Goal: Task Accomplishment & Management: Manage account settings

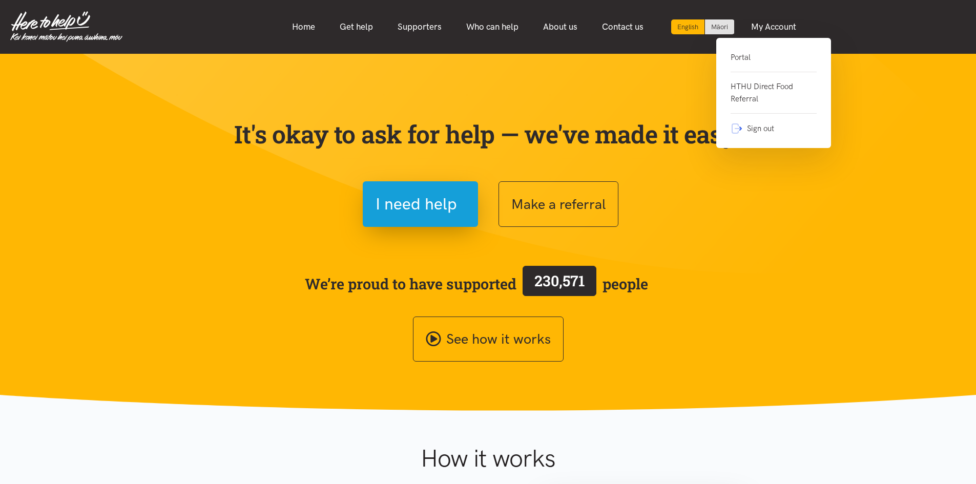
click at [732, 59] on link "Portal" at bounding box center [773, 61] width 86 height 21
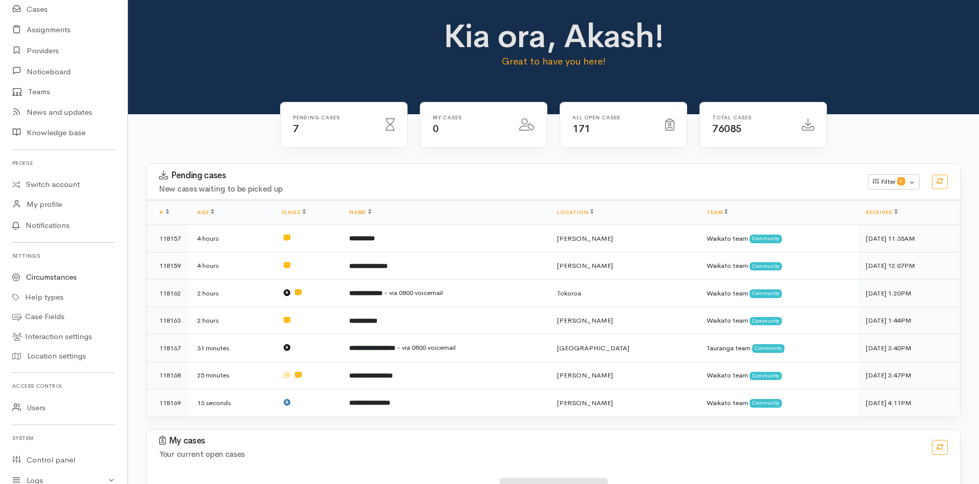
scroll to position [161, 0]
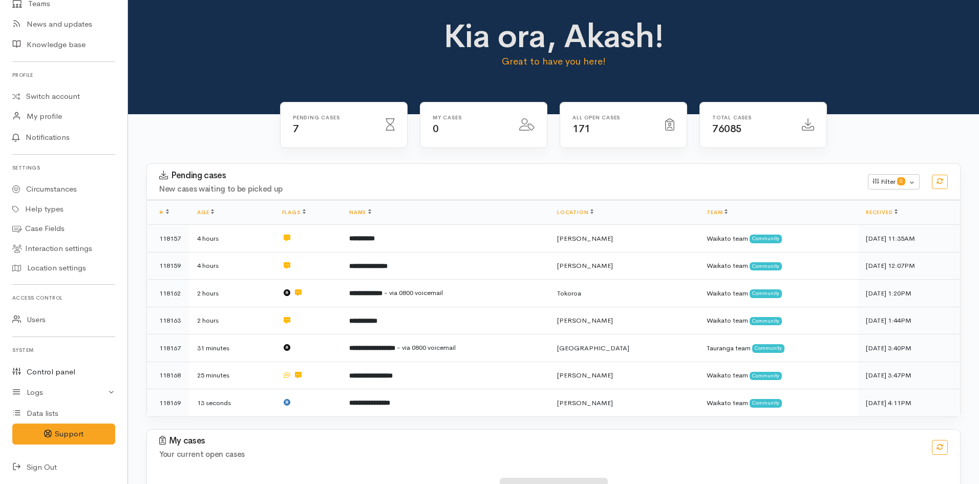
click at [50, 372] on link "Control panel" at bounding box center [64, 372] width 128 height 21
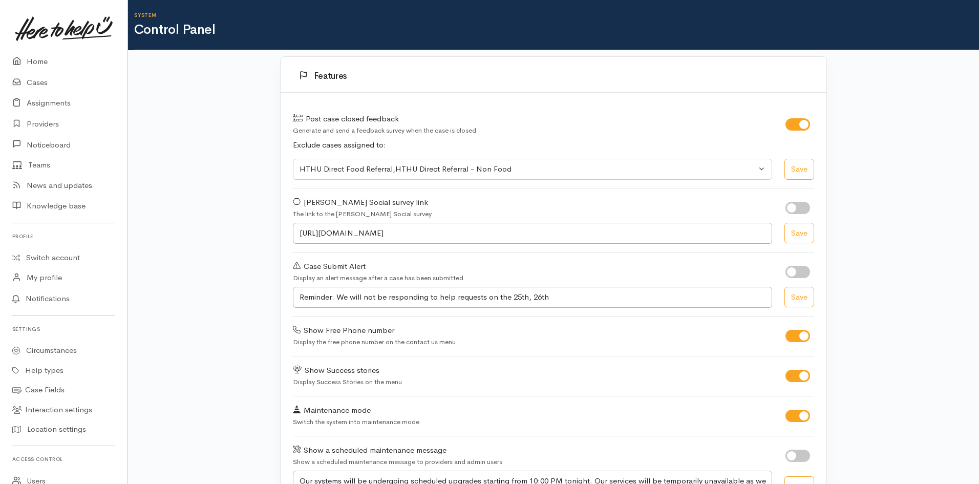
select select "419"
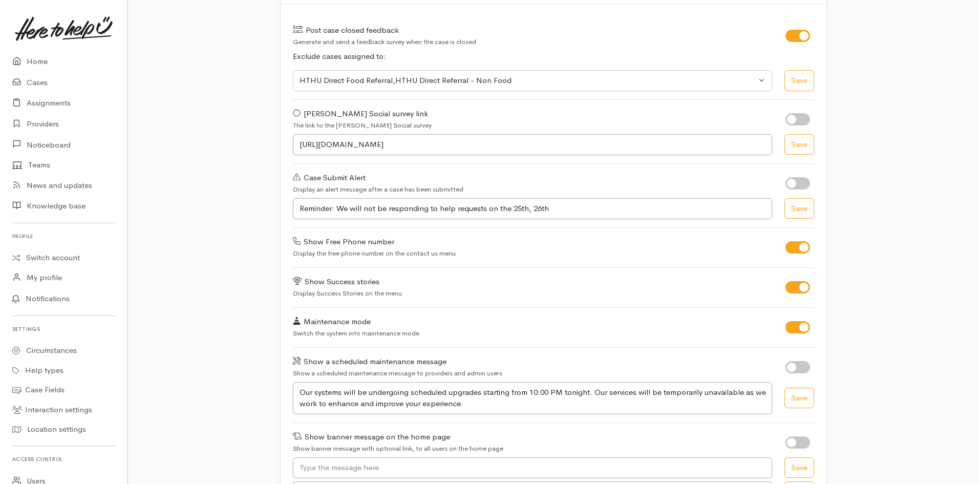
scroll to position [307, 0]
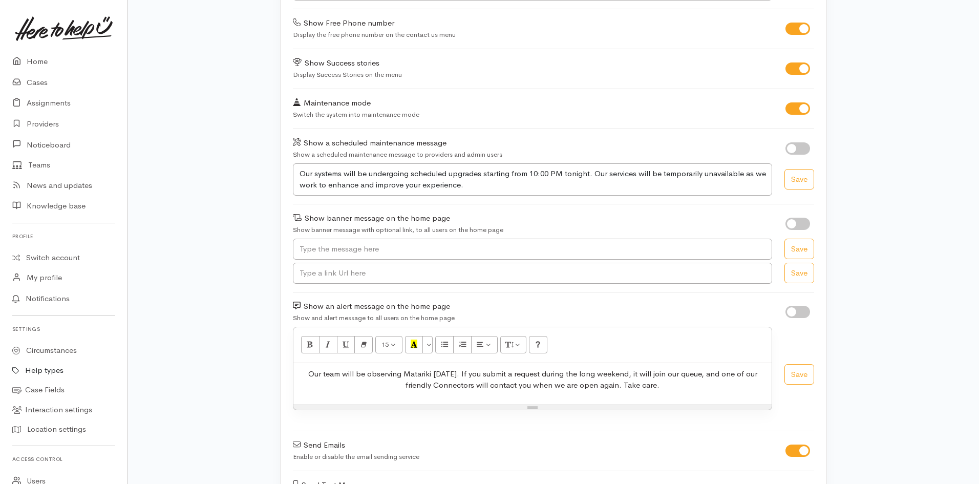
click at [54, 366] on link "Help types" at bounding box center [64, 371] width 128 height 20
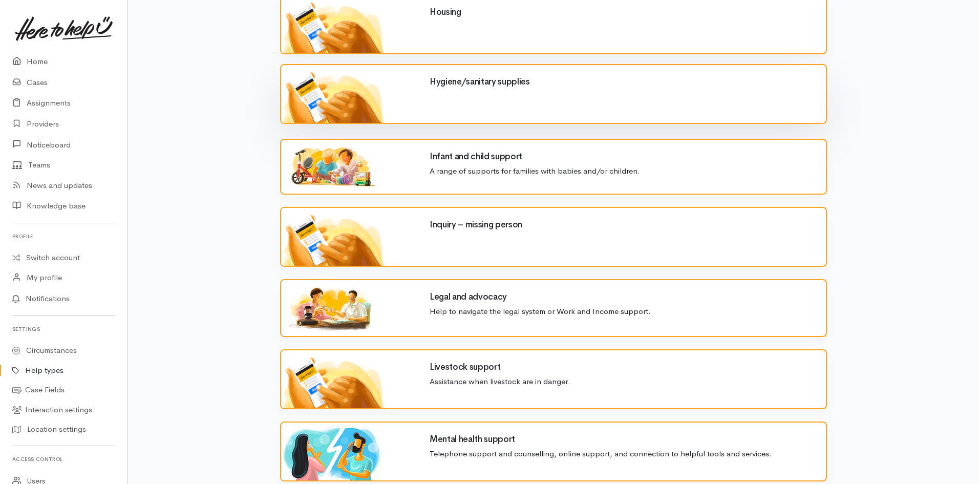
scroll to position [1127, 0]
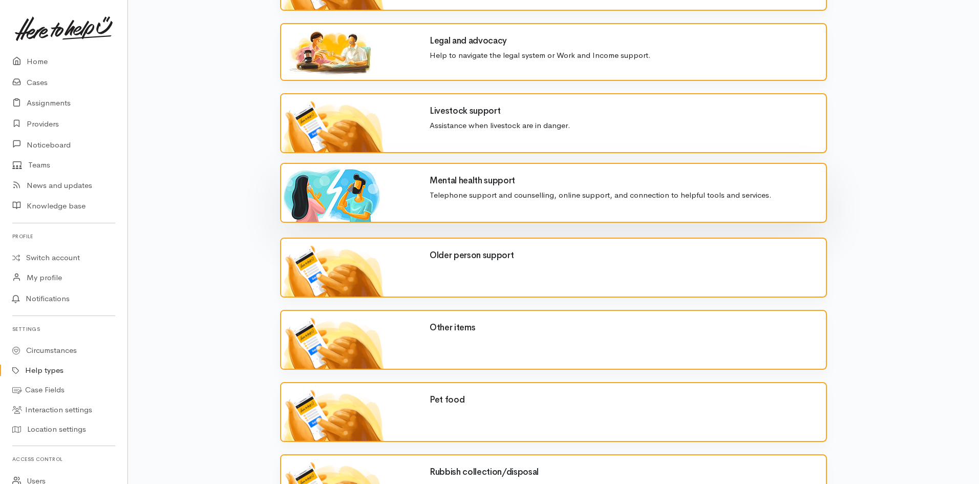
click at [536, 214] on div "Mental health support Telephone support and counselling, online support, and co…" at bounding box center [621, 193] width 409 height 58
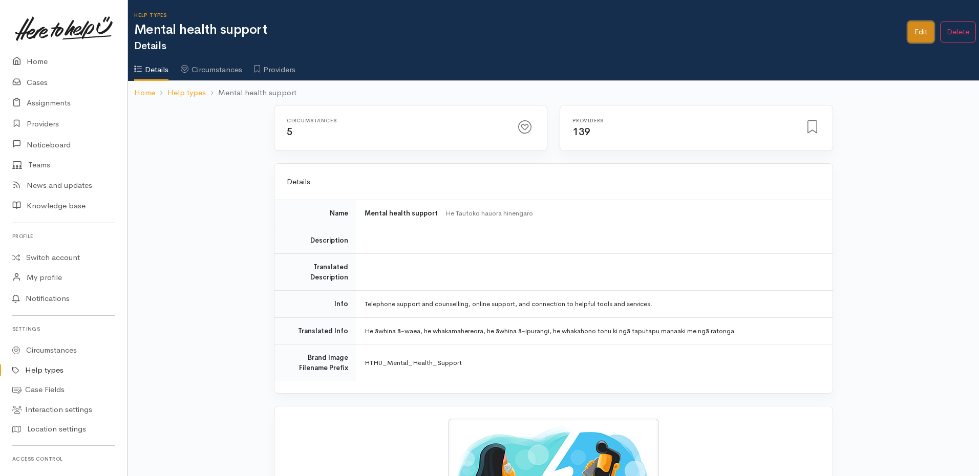
click at [915, 36] on link "Edit" at bounding box center [921, 32] width 26 height 21
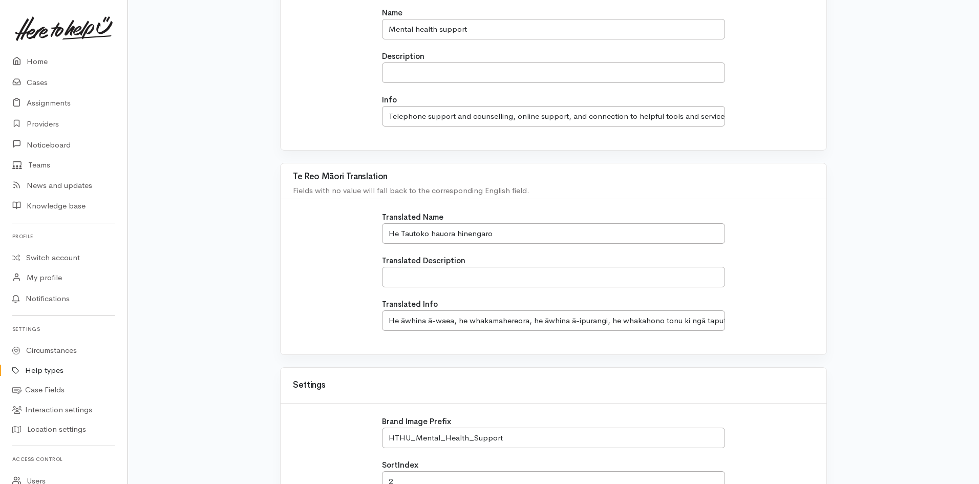
scroll to position [256, 0]
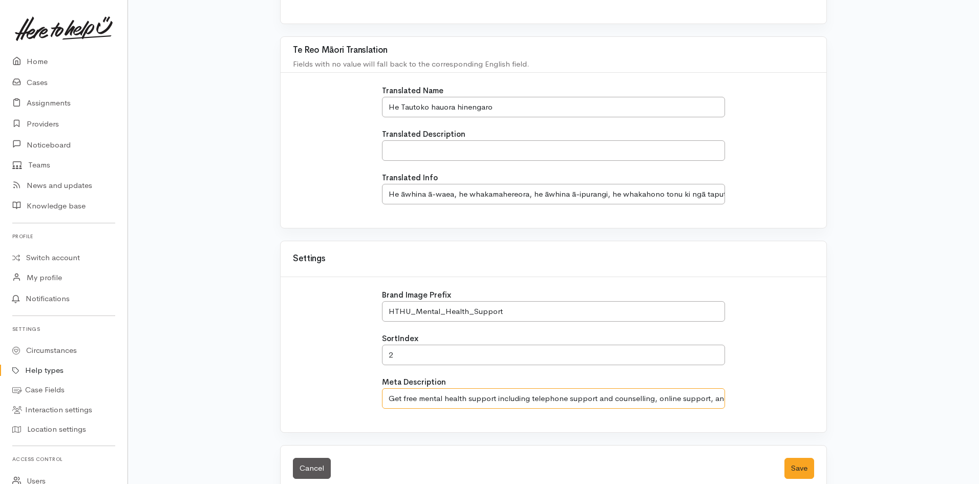
click at [502, 400] on input "Get free mental health support including telephone support and counselling, onl…" at bounding box center [554, 398] width 344 height 21
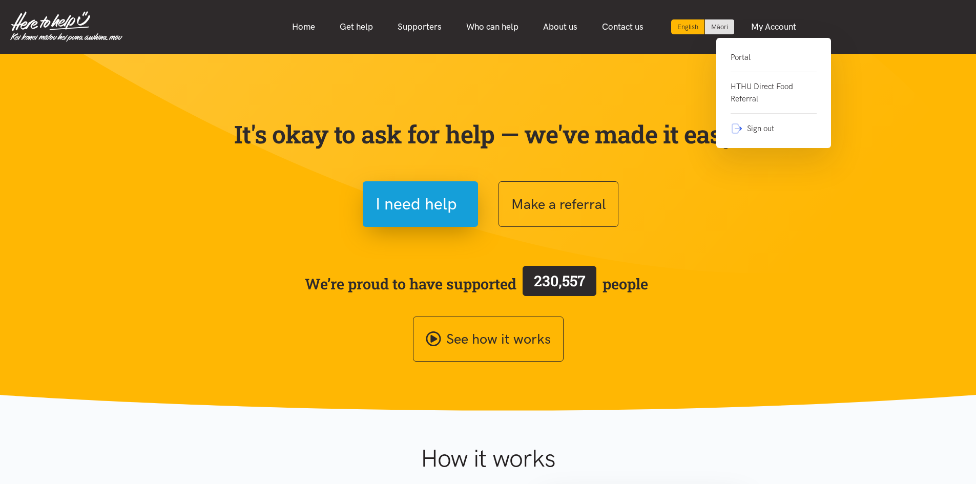
click at [755, 55] on link "Portal" at bounding box center [773, 61] width 86 height 21
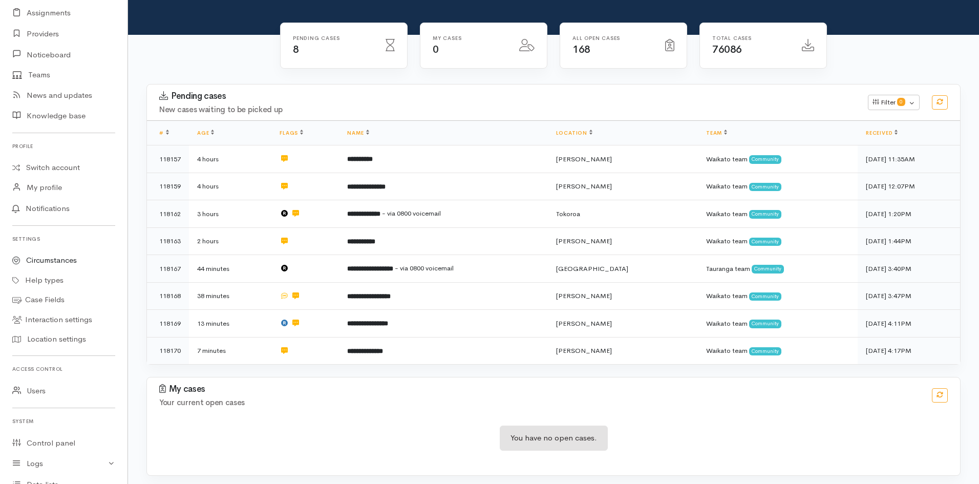
scroll to position [154, 0]
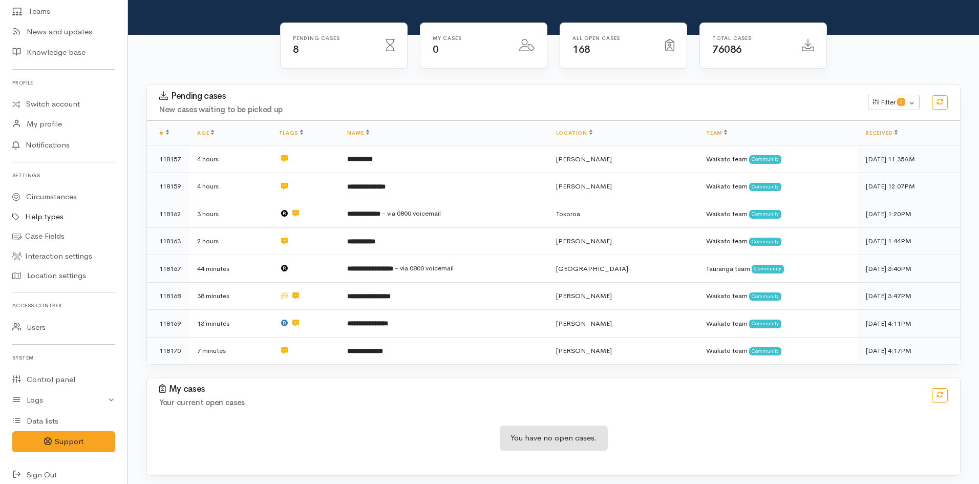
click at [53, 219] on link "Help types" at bounding box center [64, 217] width 128 height 20
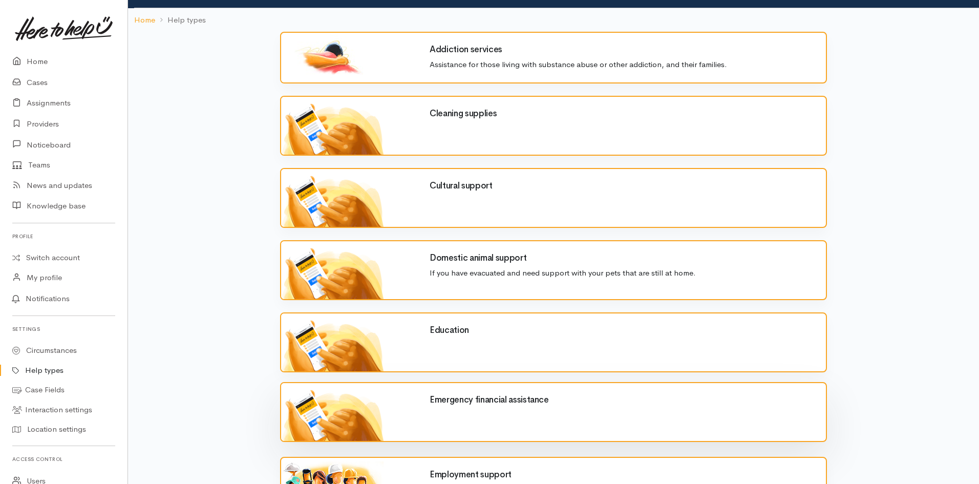
scroll to position [256, 0]
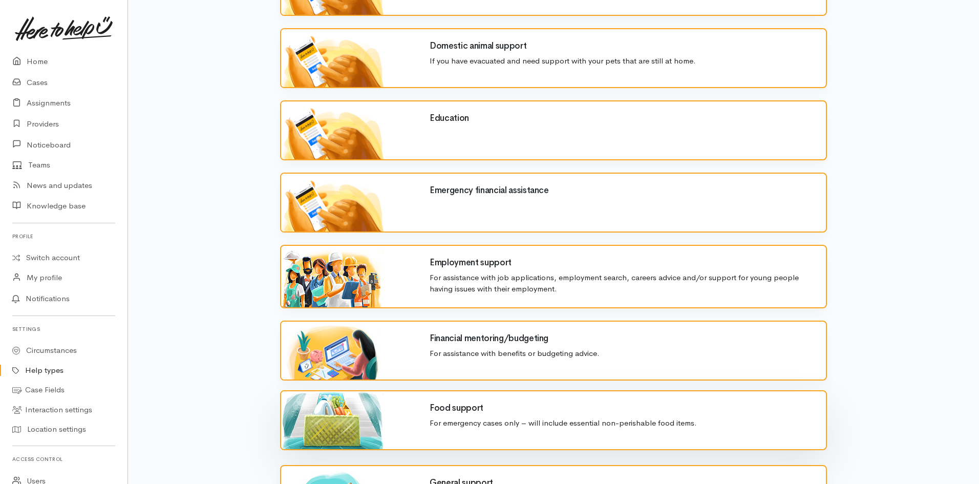
click at [463, 423] on p "For emergency cases only – will include essential non-perishable food items." at bounding box center [622, 423] width 384 height 12
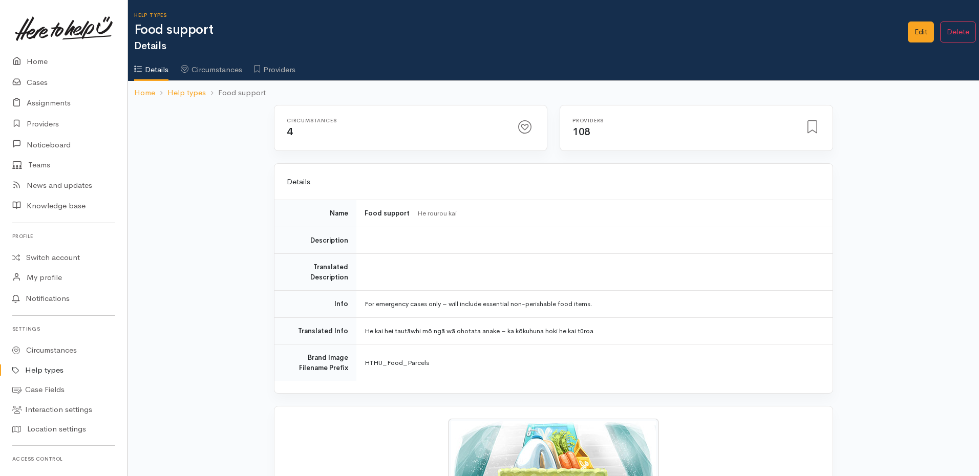
click at [351, 245] on td "Description" at bounding box center [316, 240] width 82 height 27
click at [394, 239] on td at bounding box center [594, 240] width 476 height 27
click at [338, 305] on td "Info" at bounding box center [316, 304] width 82 height 27
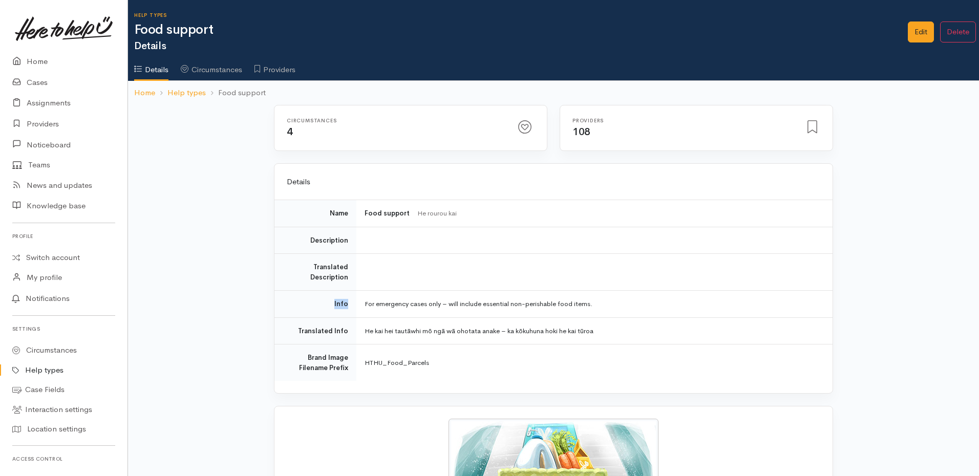
click at [338, 305] on td "Info" at bounding box center [316, 304] width 82 height 27
click at [408, 304] on td "For emergency cases only – will include essential non-perishable food items." at bounding box center [594, 304] width 476 height 27
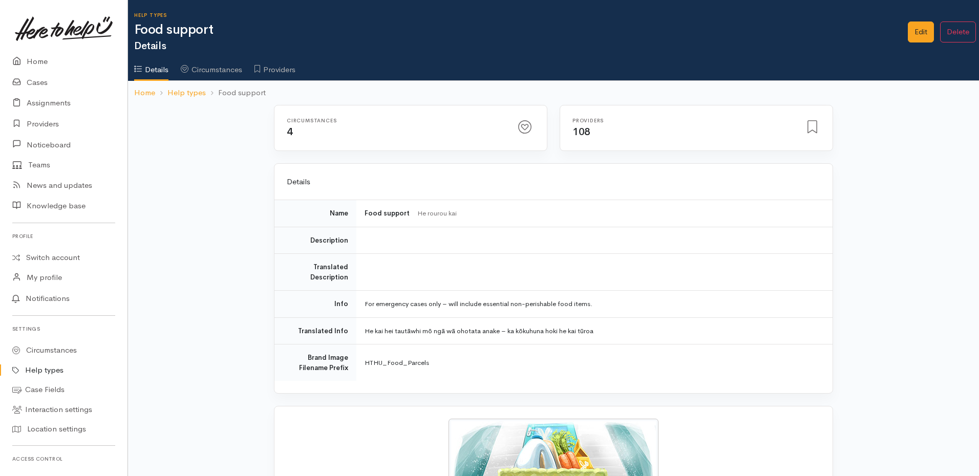
click at [390, 242] on td at bounding box center [594, 240] width 476 height 27
drag, startPoint x: 336, startPoint y: 307, endPoint x: 399, endPoint y: 307, distance: 63.0
click at [399, 307] on tr "Info For emergency cases only – will include essential non-perishable food item…" at bounding box center [554, 304] width 558 height 27
drag, startPoint x: 513, startPoint y: 302, endPoint x: 702, endPoint y: 291, distance: 189.3
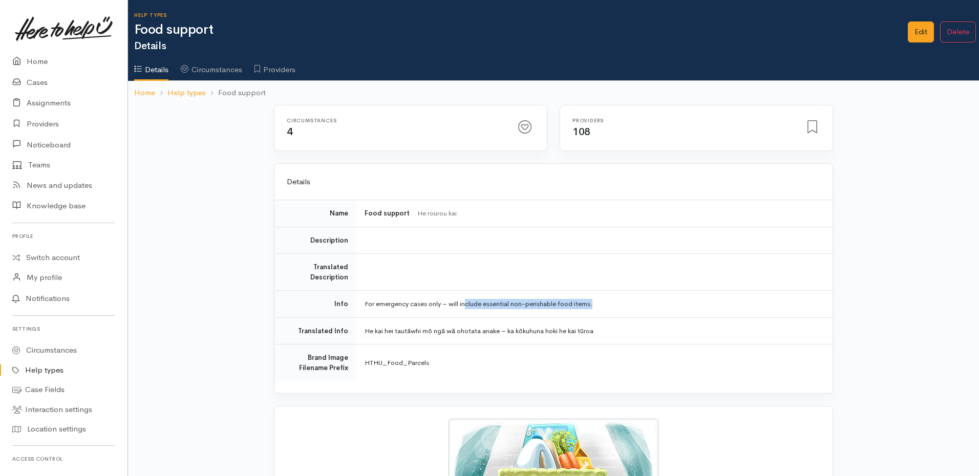
click at [701, 291] on td "For emergency cases only – will include essential non-perishable food items." at bounding box center [594, 304] width 476 height 27
click at [423, 243] on td at bounding box center [594, 240] width 476 height 27
click at [339, 306] on td "Info" at bounding box center [316, 304] width 82 height 27
click at [338, 333] on td "Translated Info" at bounding box center [316, 331] width 82 height 27
click at [377, 308] on td "For emergency cases only – will include essential non-perishable food items." at bounding box center [594, 304] width 476 height 27
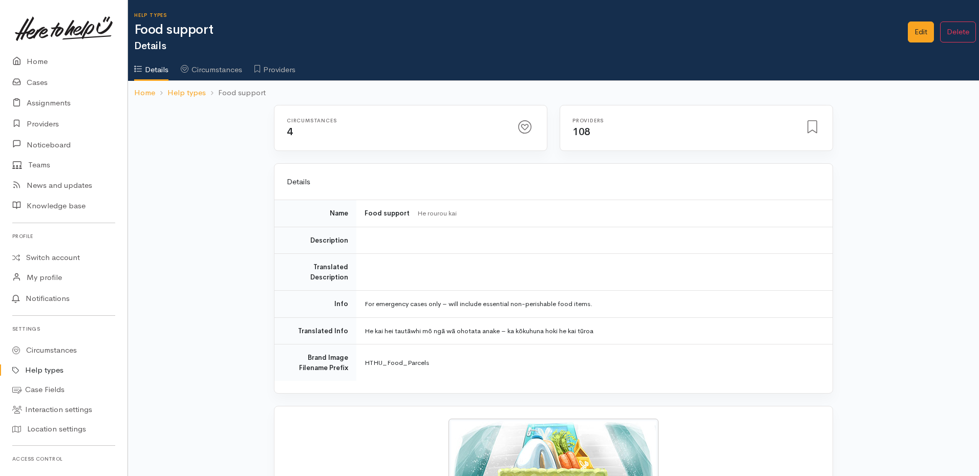
click at [386, 341] on td "He kai hei tautāwhi mō ngā wā ohotata anake – ka kōkuhuna hoki he kai tūroa" at bounding box center [594, 331] width 476 height 27
click at [391, 304] on td "For emergency cases only – will include essential non-perishable food items." at bounding box center [594, 304] width 476 height 27
click at [386, 336] on td "He kai hei tautāwhi mō ngā wā ohotata anake – ka kōkuhuna hoki he kai tūroa" at bounding box center [594, 331] width 476 height 27
click at [356, 277] on td "Translated Description" at bounding box center [316, 272] width 82 height 37
click at [369, 239] on td at bounding box center [594, 240] width 476 height 27
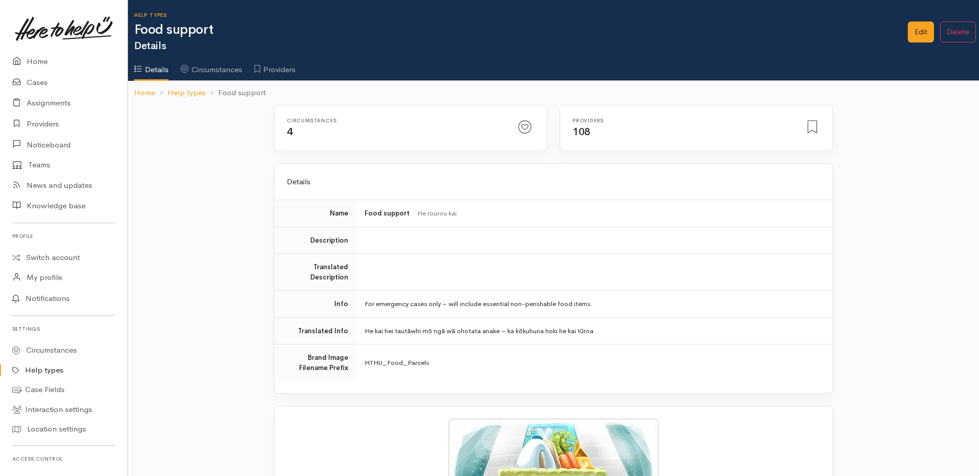
drag, startPoint x: 382, startPoint y: 285, endPoint x: 386, endPoint y: 241, distance: 44.7
click at [382, 283] on td at bounding box center [594, 272] width 476 height 37
click at [386, 241] on td at bounding box center [594, 240] width 476 height 27
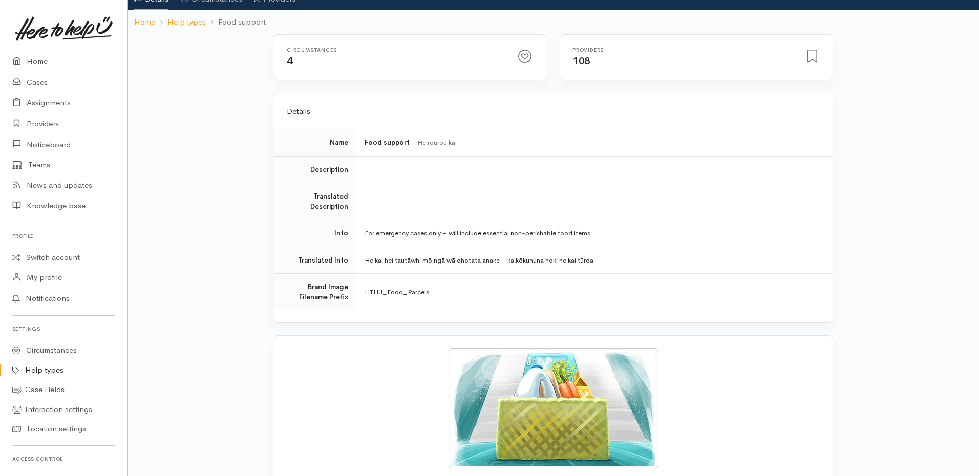
scroll to position [88, 0]
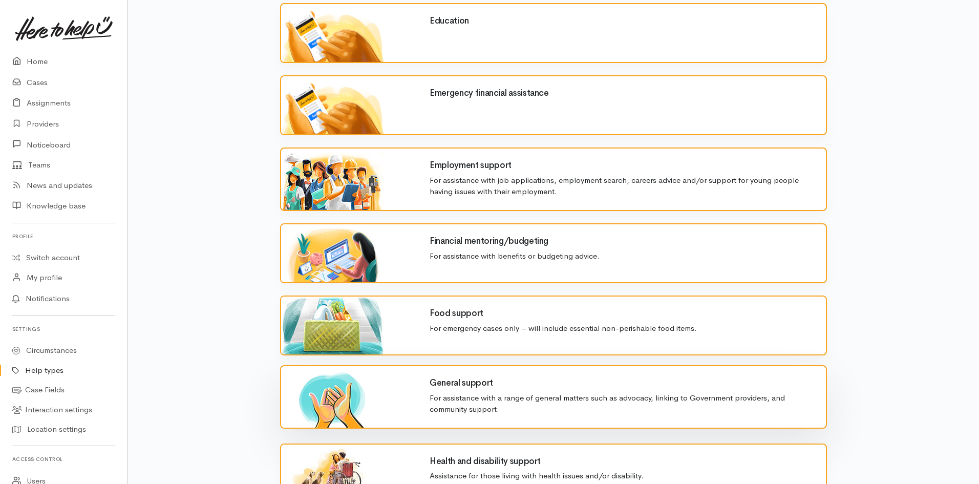
scroll to position [512, 0]
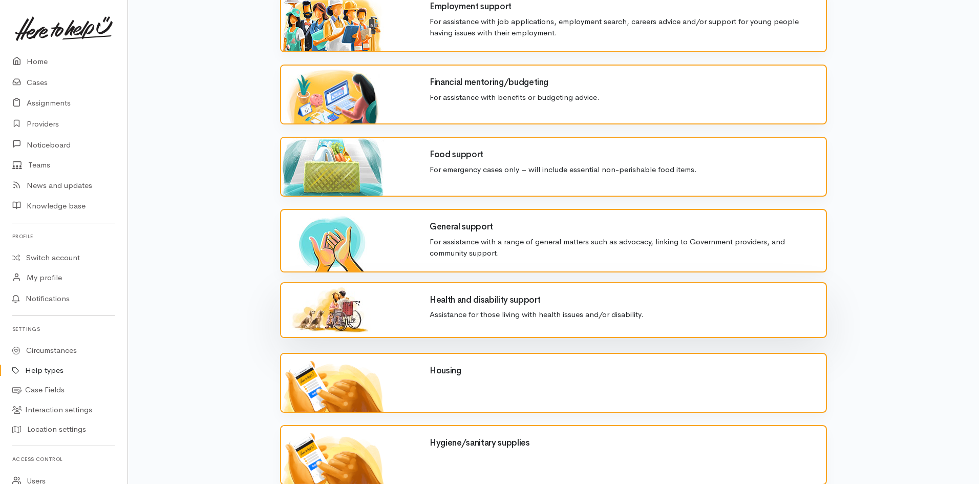
click at [660, 325] on div "Health and disability support Assistance for those living with health issues an…" at bounding box center [621, 308] width 409 height 50
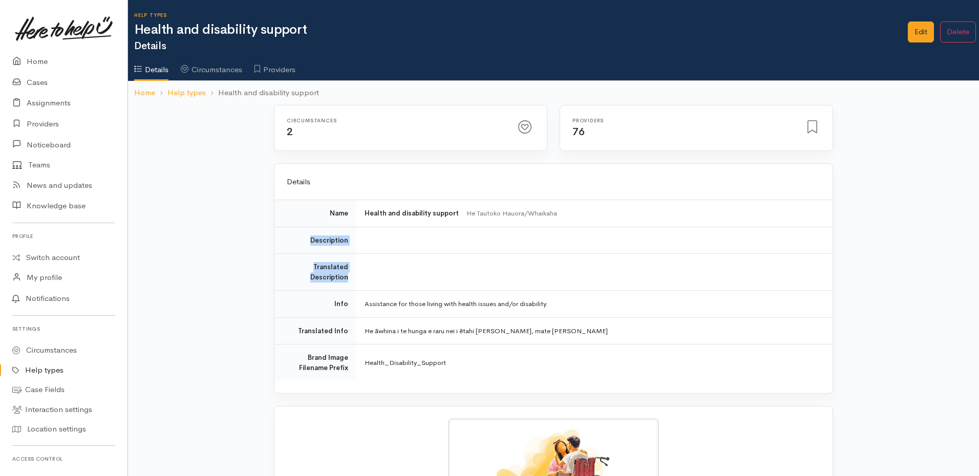
drag, startPoint x: 346, startPoint y: 279, endPoint x: 298, endPoint y: 242, distance: 60.6
click at [298, 242] on tbody "Name Health and disability support He Tautoko Hauora/Whaikaha Description Trans…" at bounding box center [554, 290] width 558 height 181
click at [922, 34] on link "Edit" at bounding box center [921, 32] width 26 height 21
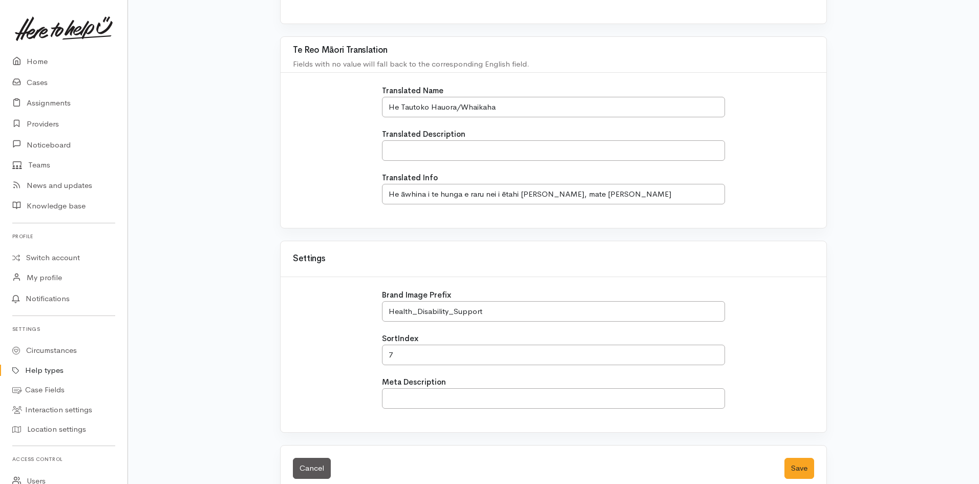
scroll to position [276, 0]
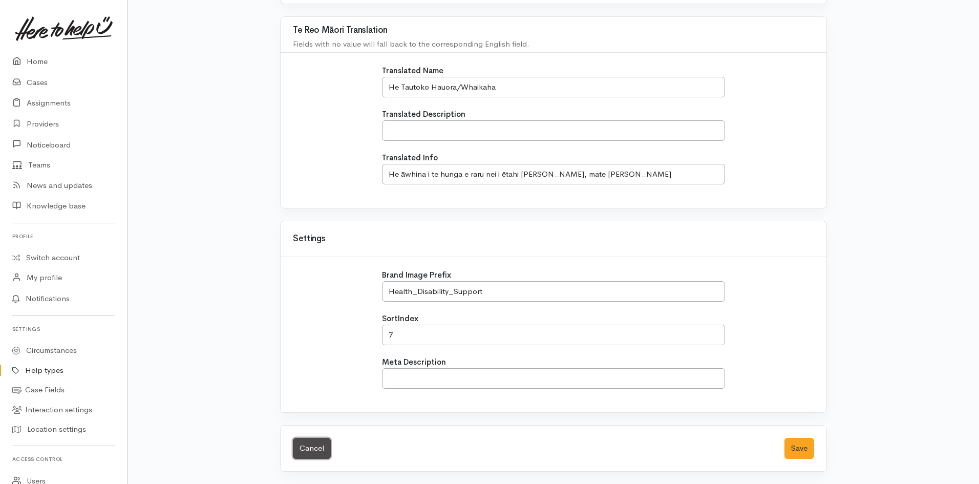
click at [321, 444] on link "Cancel" at bounding box center [312, 448] width 38 height 21
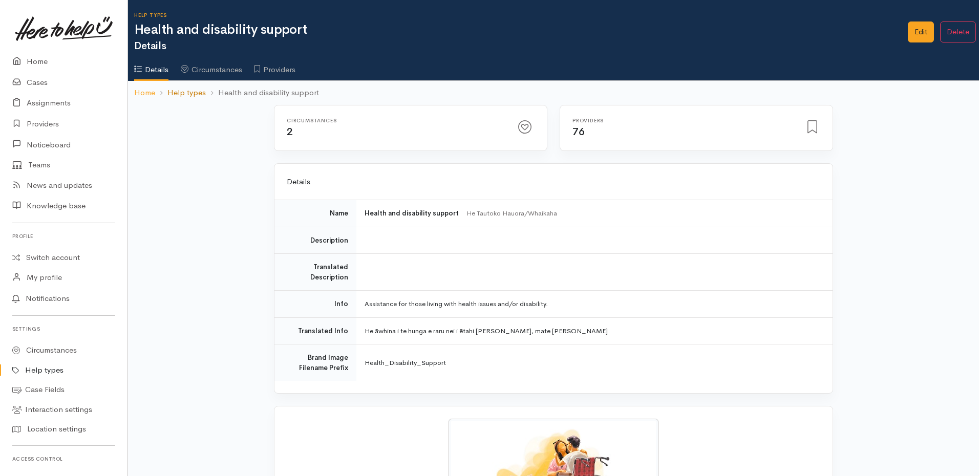
click at [183, 90] on link "Help types" at bounding box center [186, 93] width 38 height 12
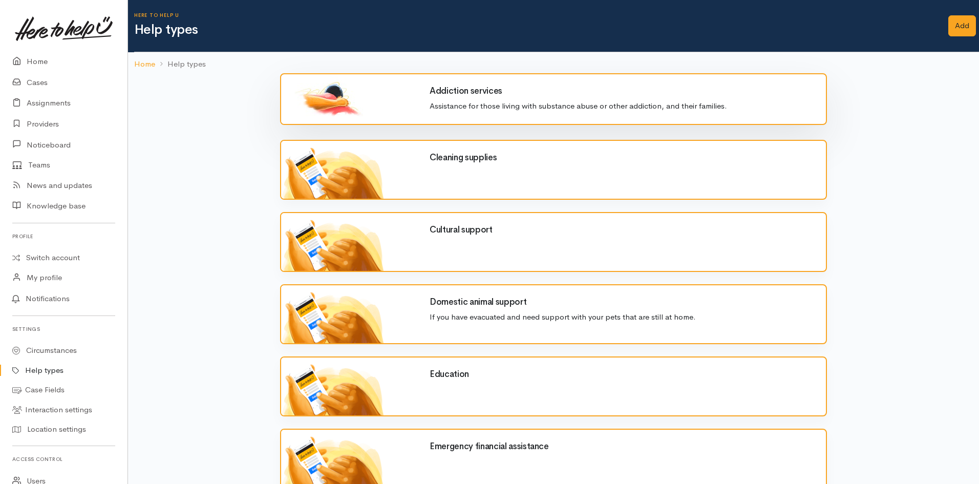
click at [618, 103] on p "Assistance for those living with substance abuse or other addiction, and their …" at bounding box center [622, 106] width 384 height 12
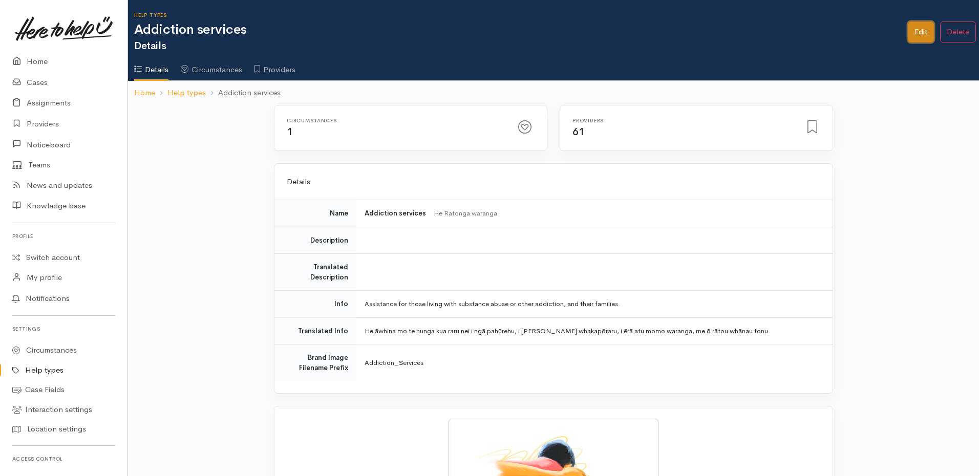
click at [923, 26] on link "Edit" at bounding box center [921, 32] width 26 height 21
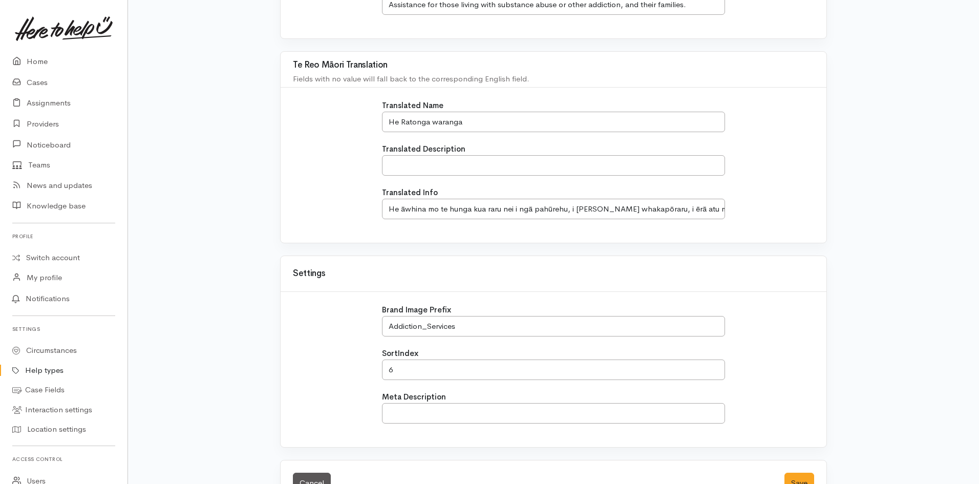
scroll to position [276, 0]
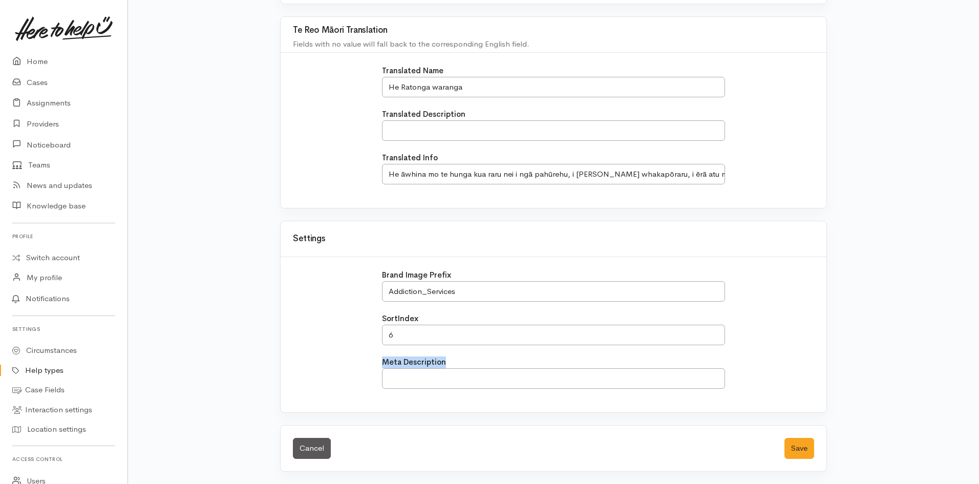
drag, startPoint x: 372, startPoint y: 362, endPoint x: 599, endPoint y: 358, distance: 226.4
click at [597, 358] on div "Brand Image Prefix Addiction_Services SortIndex 6 Meta Description" at bounding box center [554, 334] width 534 height 131
click at [765, 355] on div "Brand Image Prefix Addiction_Services SortIndex 6 Meta Description" at bounding box center [554, 334] width 534 height 131
drag, startPoint x: 455, startPoint y: 360, endPoint x: 299, endPoint y: 362, distance: 156.7
click at [299, 362] on div "Brand Image Prefix Addiction_Services SortIndex 6 Meta Description" at bounding box center [554, 334] width 534 height 131
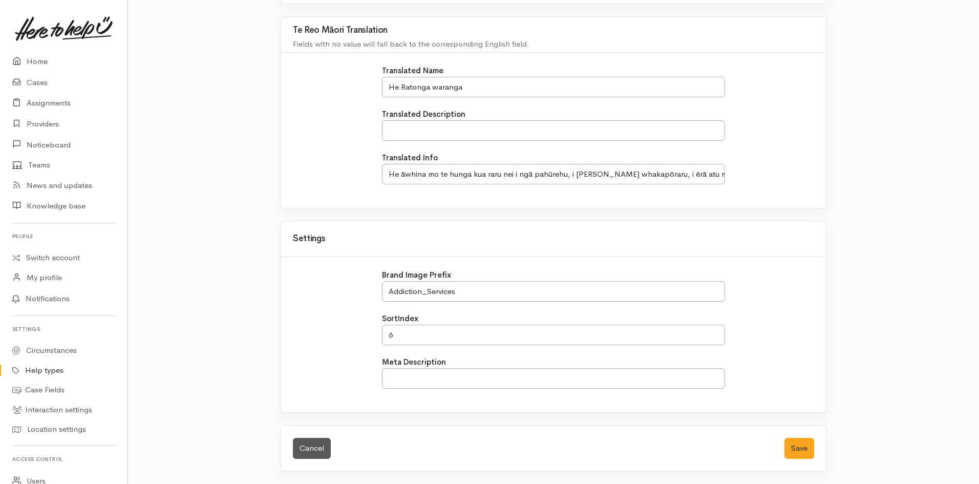
click at [766, 333] on div "Brand Image Prefix Addiction_Services SortIndex 6 Meta Description" at bounding box center [554, 334] width 534 height 131
click at [318, 443] on link "Cancel" at bounding box center [312, 448] width 38 height 21
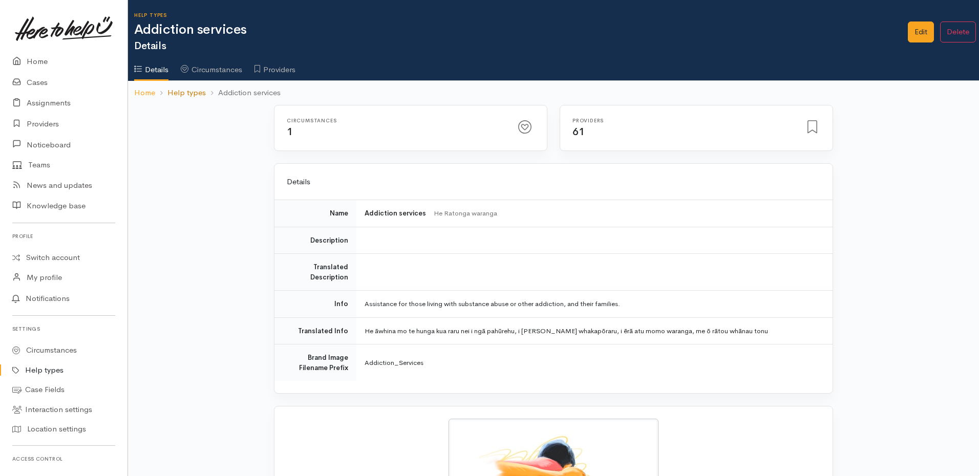
click at [177, 93] on link "Help types" at bounding box center [186, 93] width 38 height 12
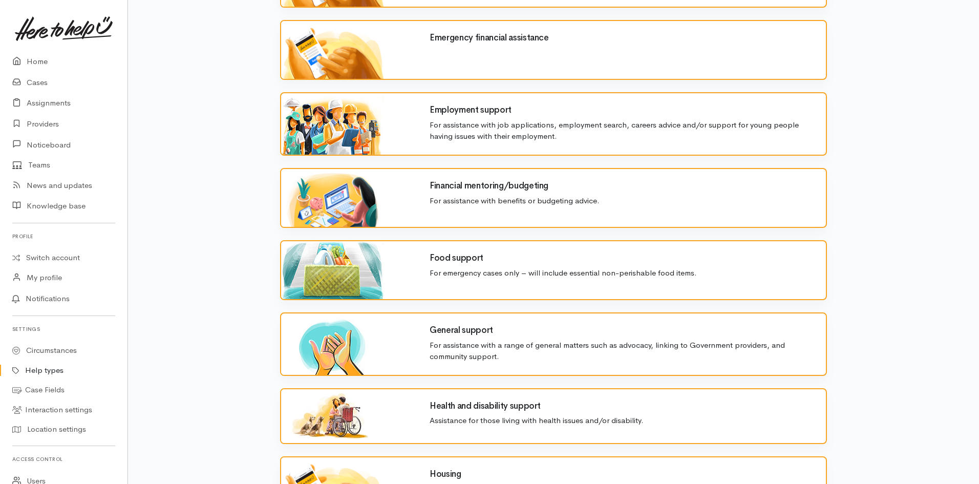
scroll to position [461, 0]
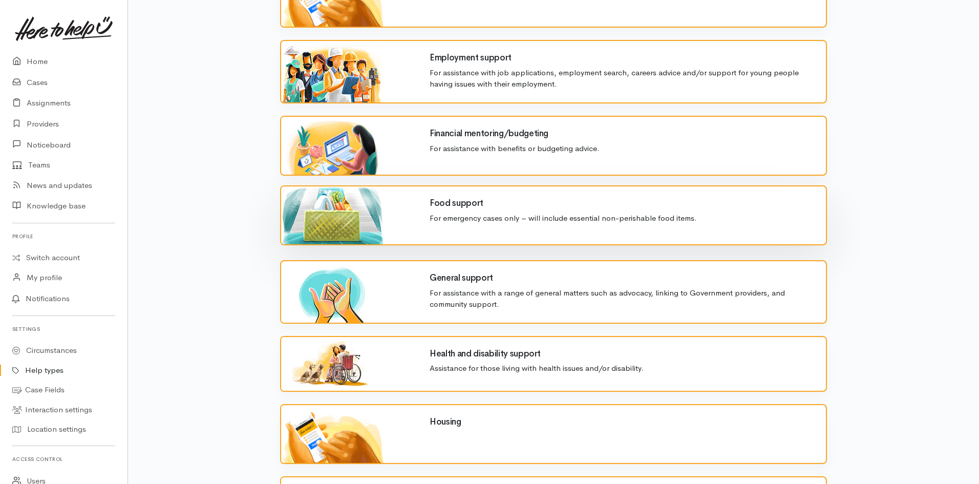
click at [473, 221] on p "For emergency cases only – will include essential non-perishable food items." at bounding box center [622, 219] width 384 height 12
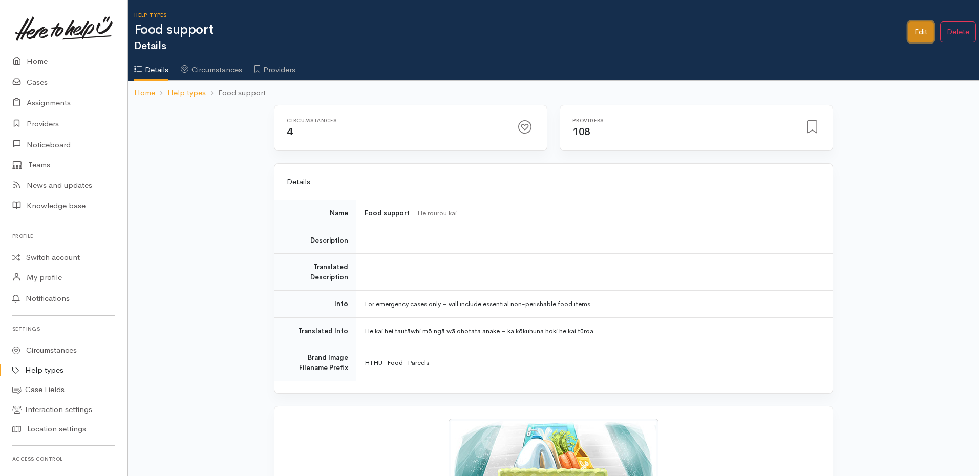
click at [915, 31] on link "Edit" at bounding box center [921, 32] width 26 height 21
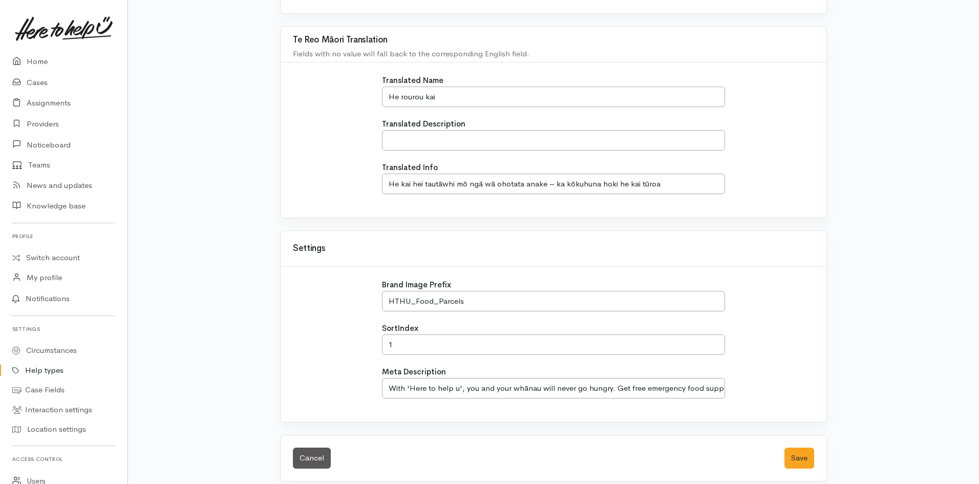
scroll to position [276, 0]
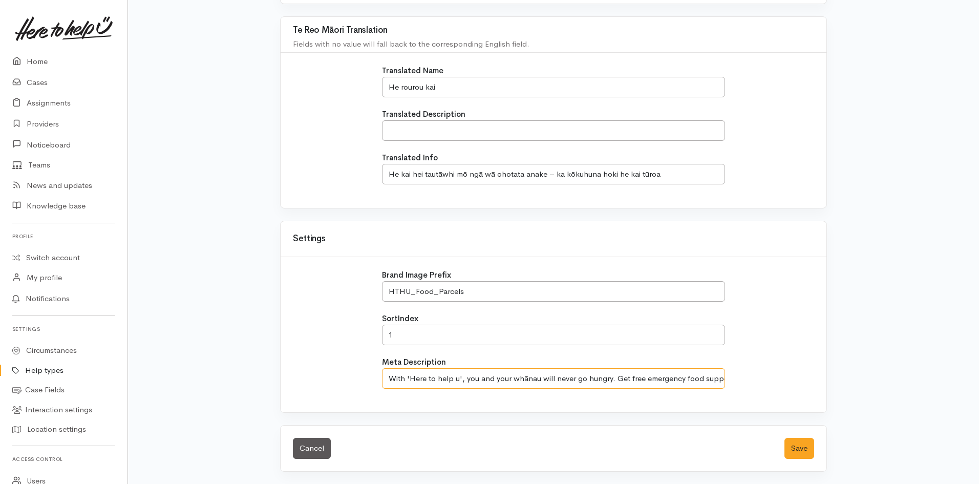
click at [477, 378] on input "With 'Here to help u', you and your whānau will never go hungry. Get free emerg…" at bounding box center [554, 378] width 344 height 21
click at [477, 379] on input "With 'Here to help u', you and your whānau will never go hungry. Get free emerg…" at bounding box center [554, 378] width 344 height 21
click at [533, 375] on input "With 'Here to help u', you and your whānau will never go hungry. Get free emerg…" at bounding box center [554, 378] width 344 height 21
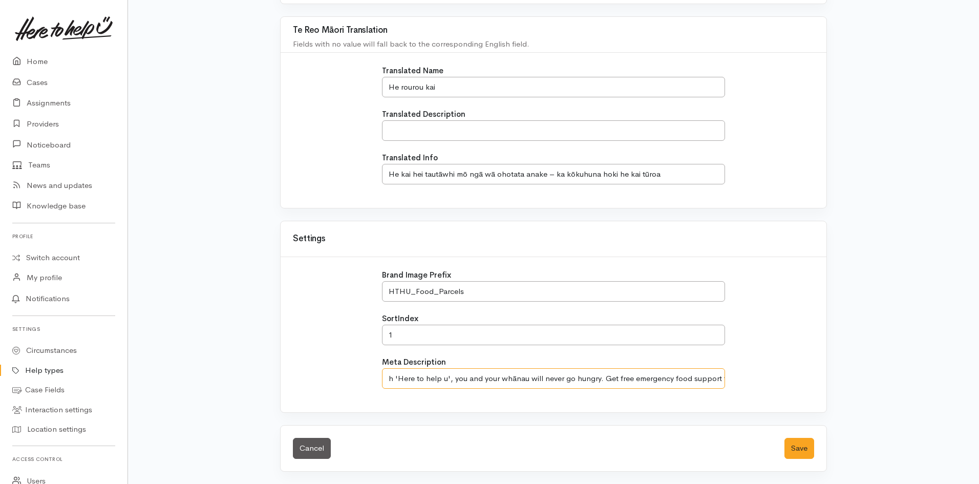
scroll to position [0, 52]
drag, startPoint x: 643, startPoint y: 377, endPoint x: 732, endPoint y: 373, distance: 88.7
click at [732, 373] on div "Brand Image Prefix HTHU_Food_Parcels SortIndex 1 Meta Description With 'Here to…" at bounding box center [554, 334] width 534 height 131
click at [302, 440] on link "Cancel" at bounding box center [312, 448] width 38 height 21
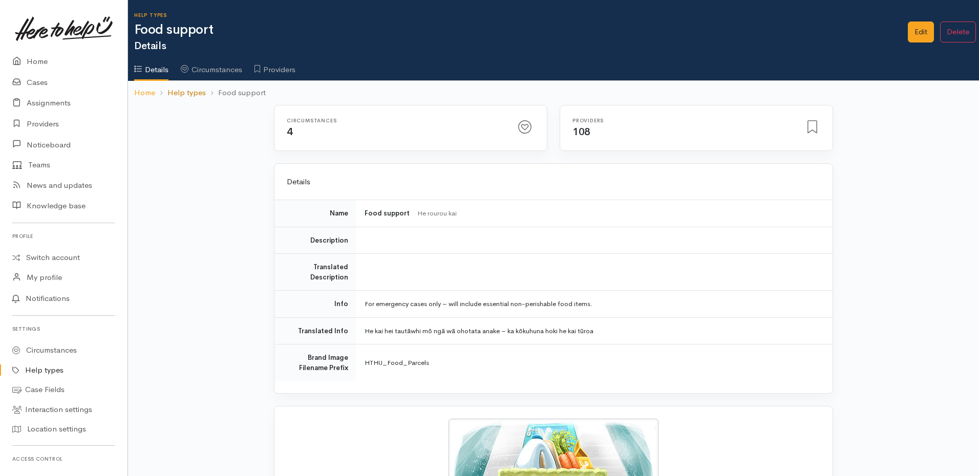
click at [189, 95] on link "Help types" at bounding box center [186, 93] width 38 height 12
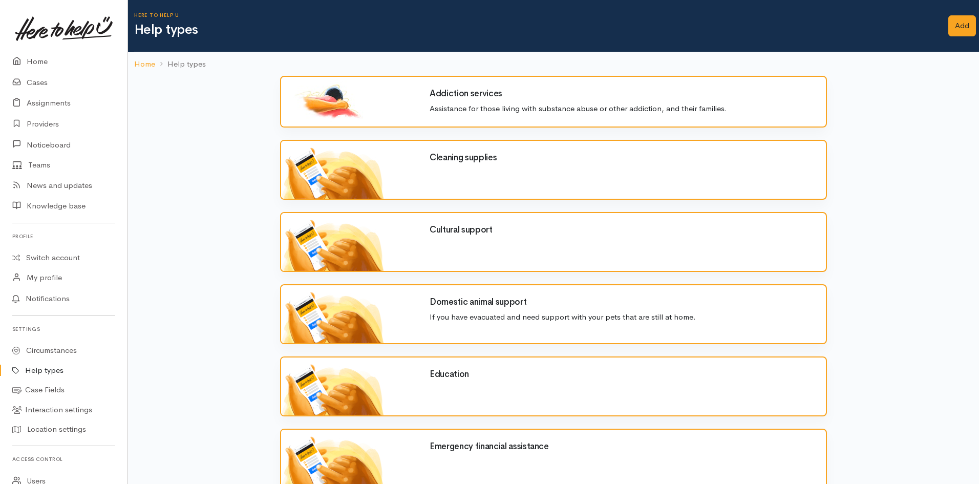
drag, startPoint x: 891, startPoint y: 253, endPoint x: 897, endPoint y: 259, distance: 8.0
click at [23, 330] on h6 "Settings" at bounding box center [63, 329] width 103 height 14
click at [47, 330] on h6 "Settings" at bounding box center [63, 329] width 103 height 14
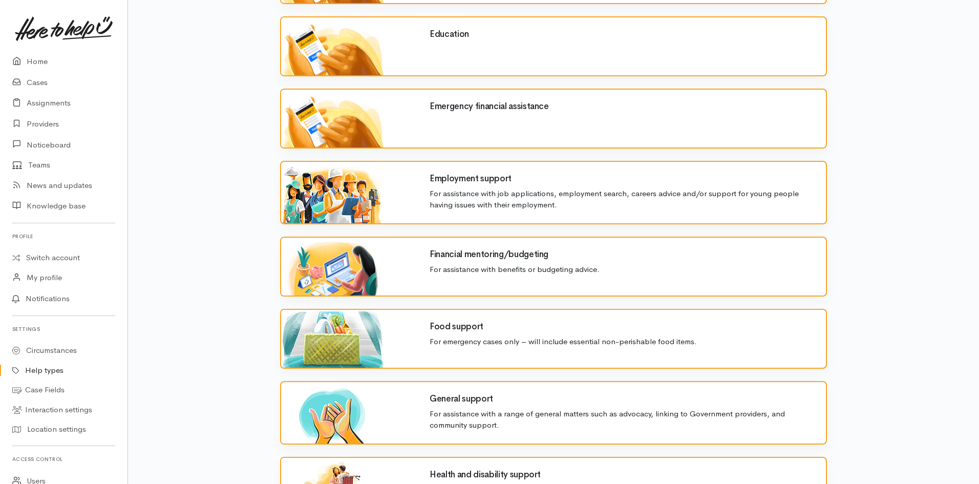
scroll to position [461, 0]
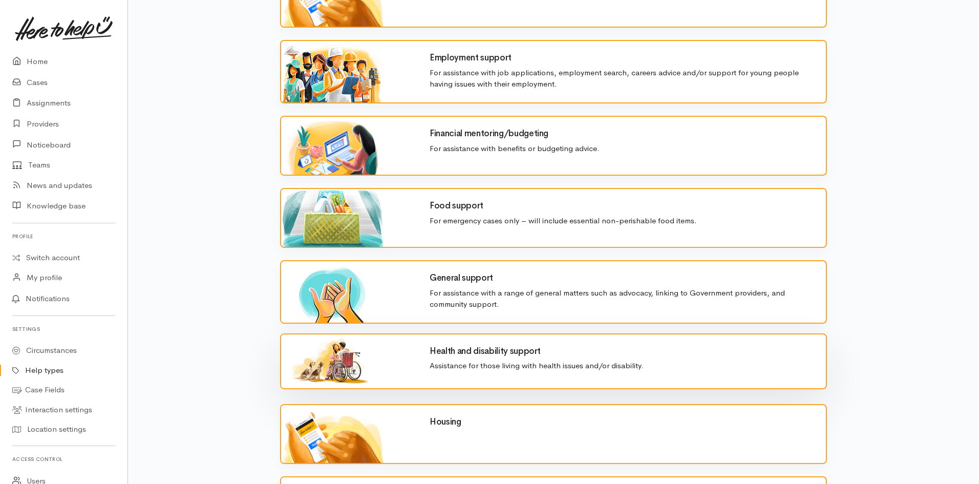
click at [562, 366] on p "Assistance for those living with health issues and/or disability." at bounding box center [622, 366] width 384 height 12
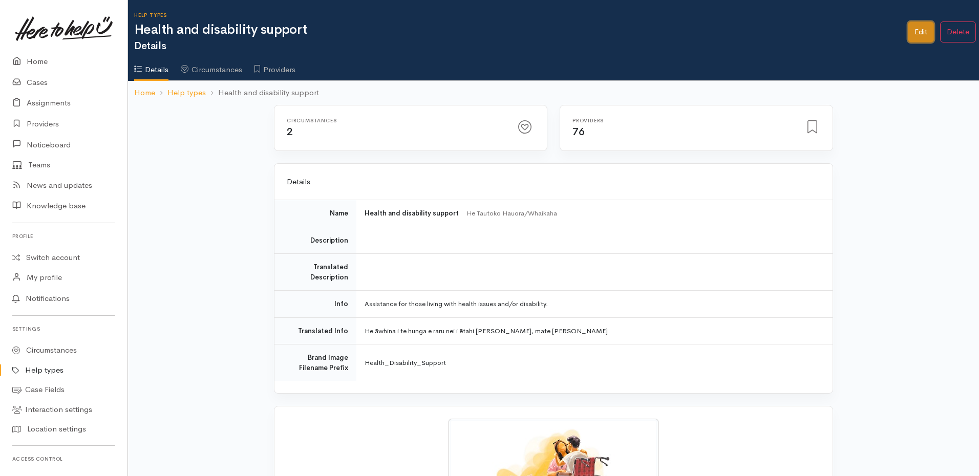
click at [911, 30] on link "Edit" at bounding box center [921, 32] width 26 height 21
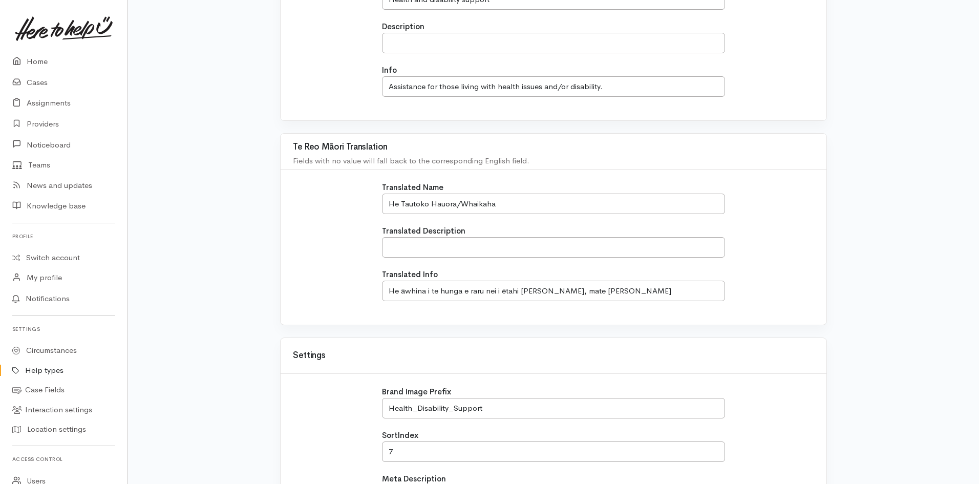
scroll to position [256, 0]
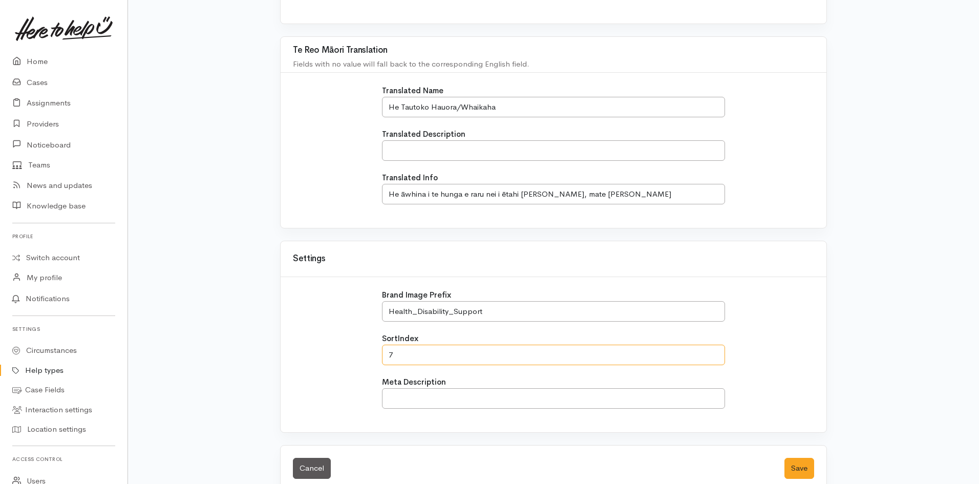
click at [467, 346] on input "7" at bounding box center [554, 355] width 344 height 21
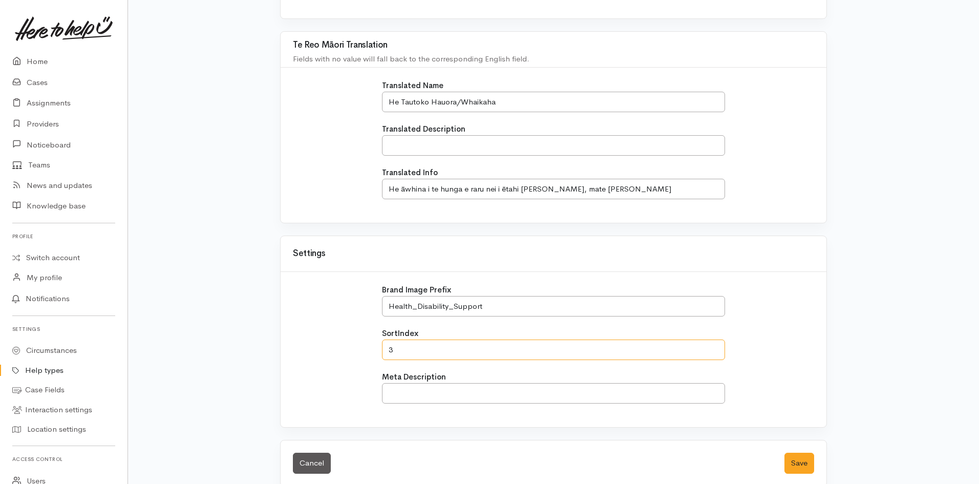
scroll to position [276, 0]
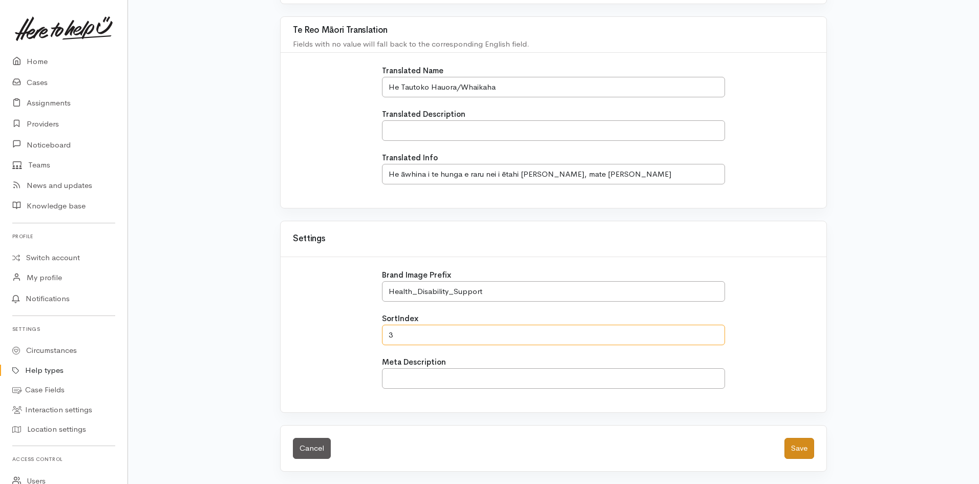
type input "3"
click at [798, 447] on button "Save" at bounding box center [800, 448] width 30 height 21
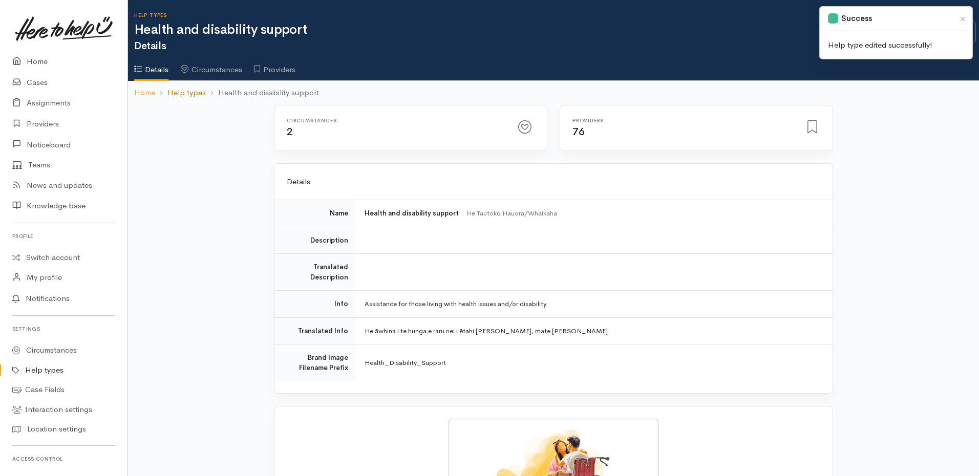
click at [203, 94] on link "Help types" at bounding box center [186, 93] width 38 height 12
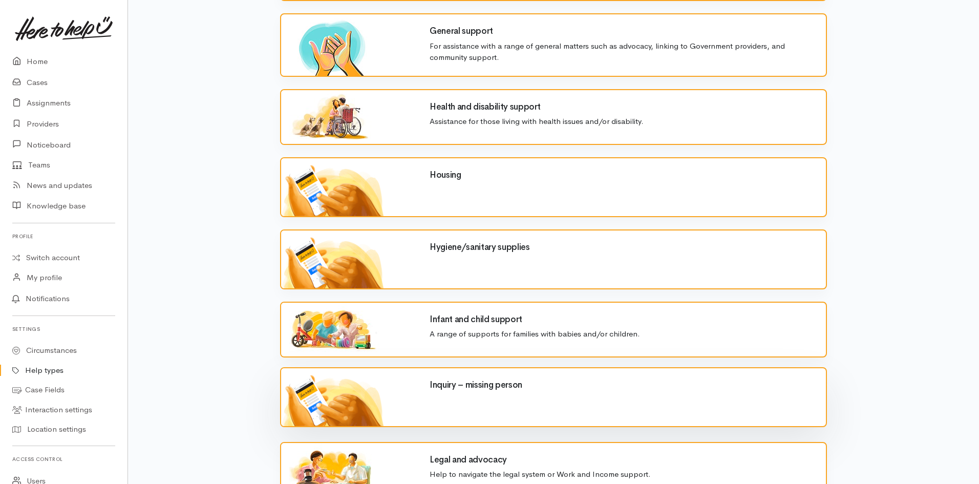
scroll to position [819, 0]
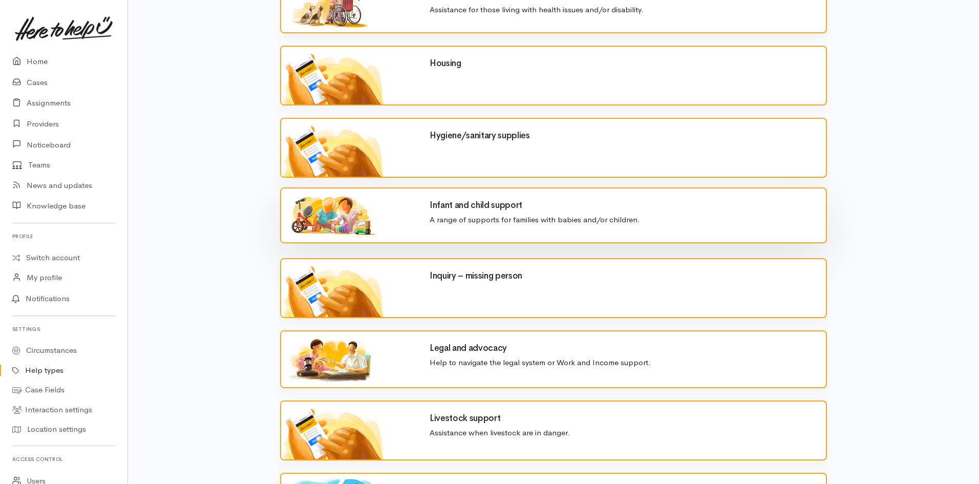
click at [515, 210] on div "Infant and child support" at bounding box center [622, 208] width 396 height 14
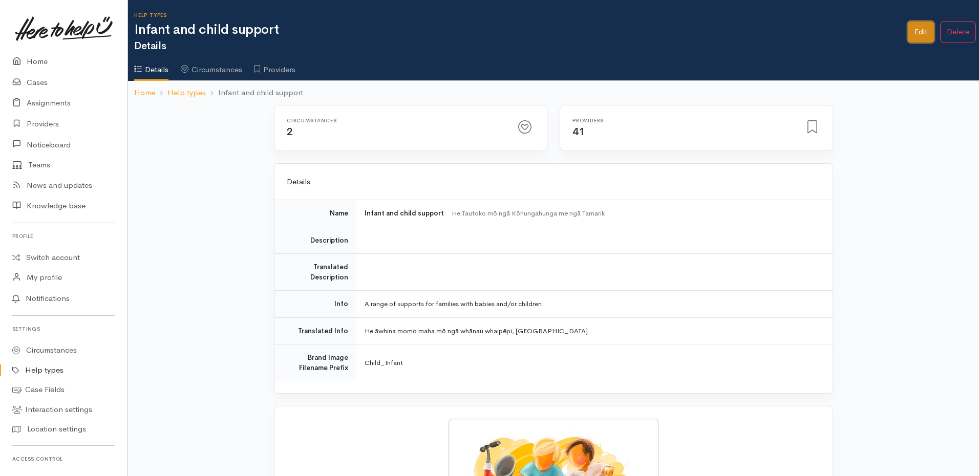
click at [912, 31] on link "Edit" at bounding box center [921, 32] width 26 height 21
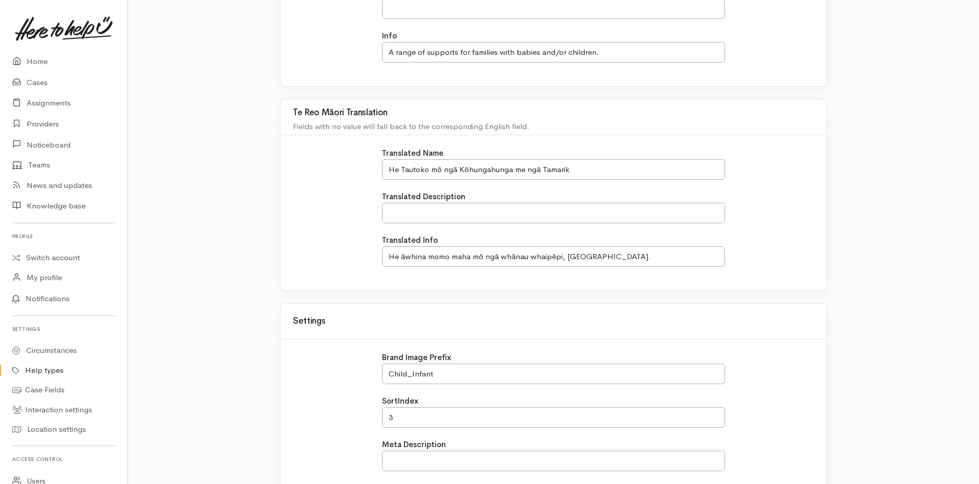
scroll to position [205, 0]
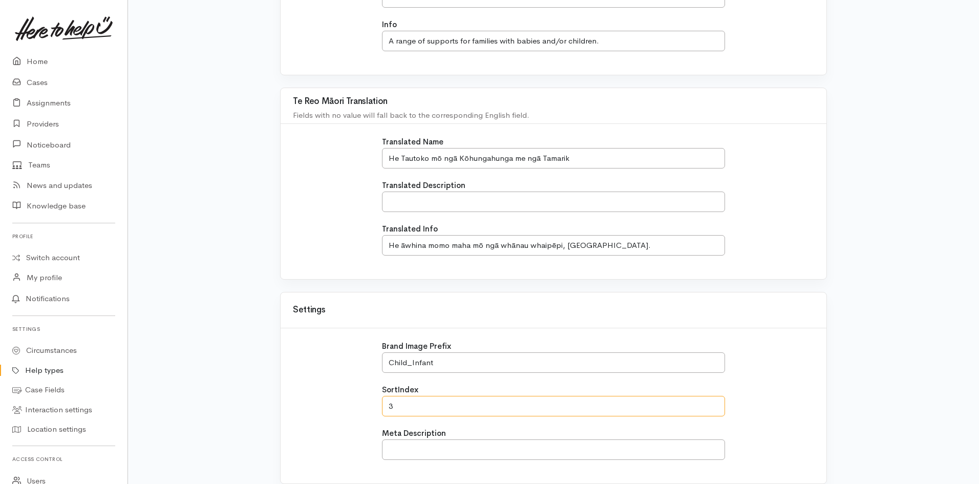
drag, startPoint x: 408, startPoint y: 407, endPoint x: 317, endPoint y: 407, distance: 91.2
click at [319, 408] on div "Brand Image Prefix Child_Infant SortIndex 3 Meta Description" at bounding box center [554, 406] width 534 height 131
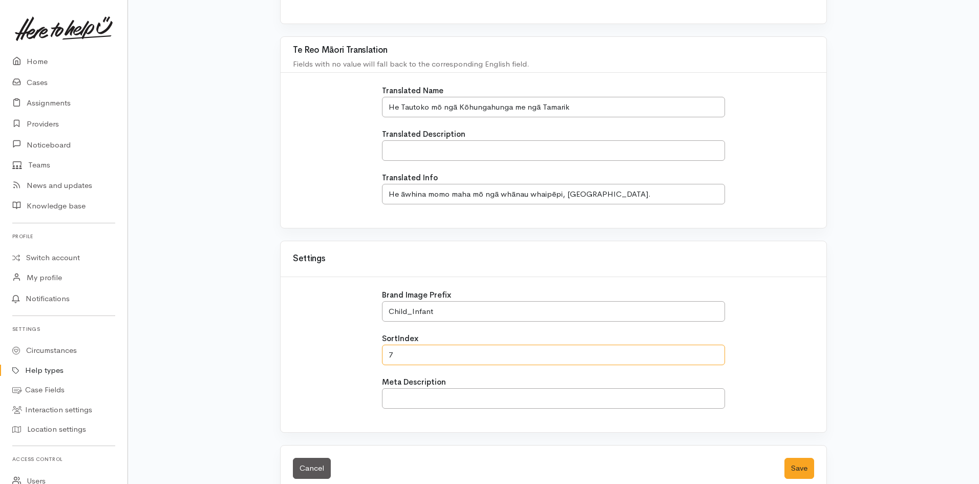
scroll to position [276, 0]
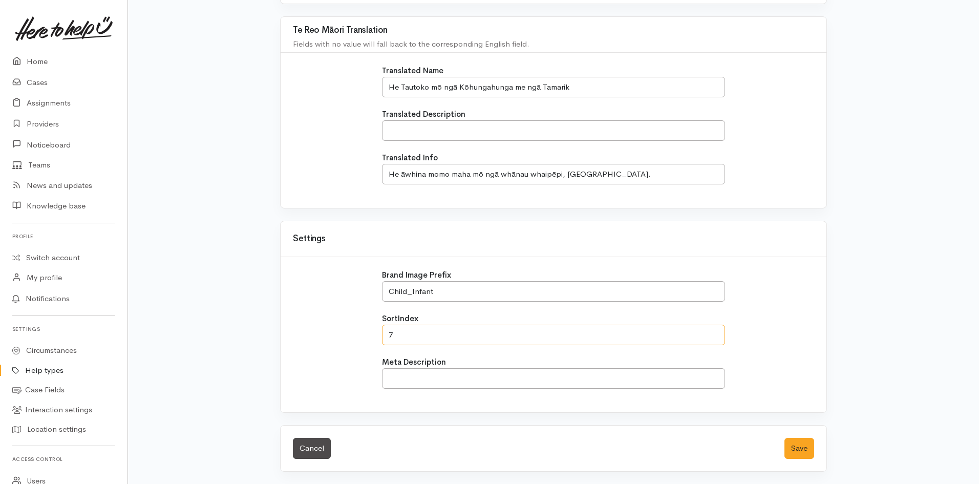
type input "7"
click at [310, 451] on link "Cancel" at bounding box center [312, 448] width 38 height 21
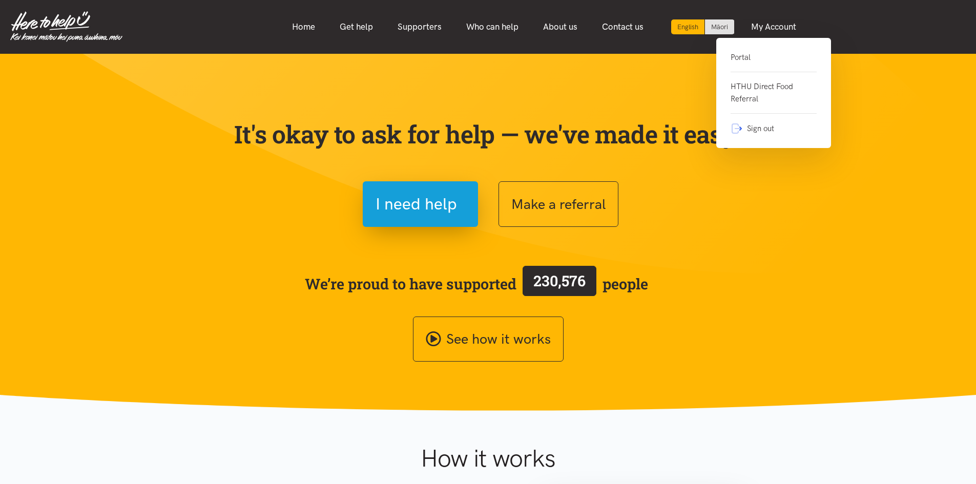
click at [737, 52] on link "Portal" at bounding box center [773, 61] width 86 height 21
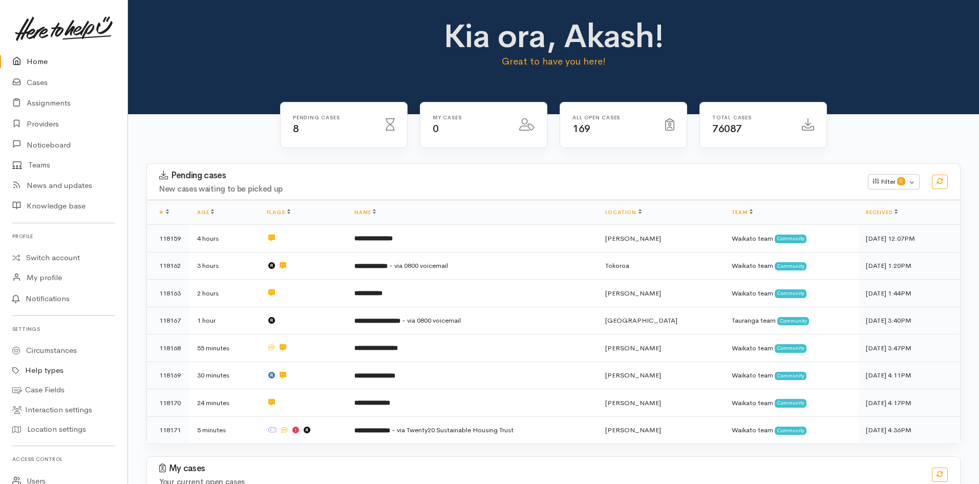
click at [48, 370] on link "Help types" at bounding box center [64, 371] width 128 height 20
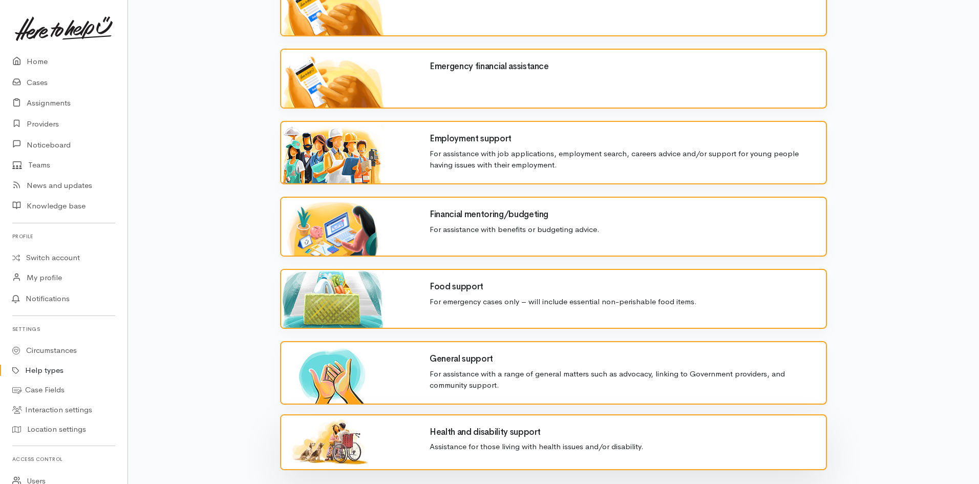
scroll to position [461, 0]
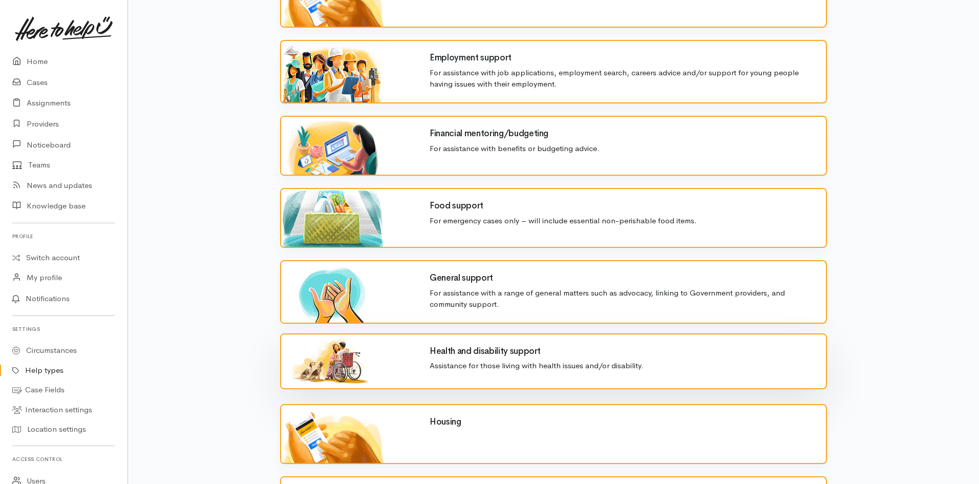
click at [531, 360] on p "Assistance for those living with health issues and/or disability." at bounding box center [622, 366] width 384 height 12
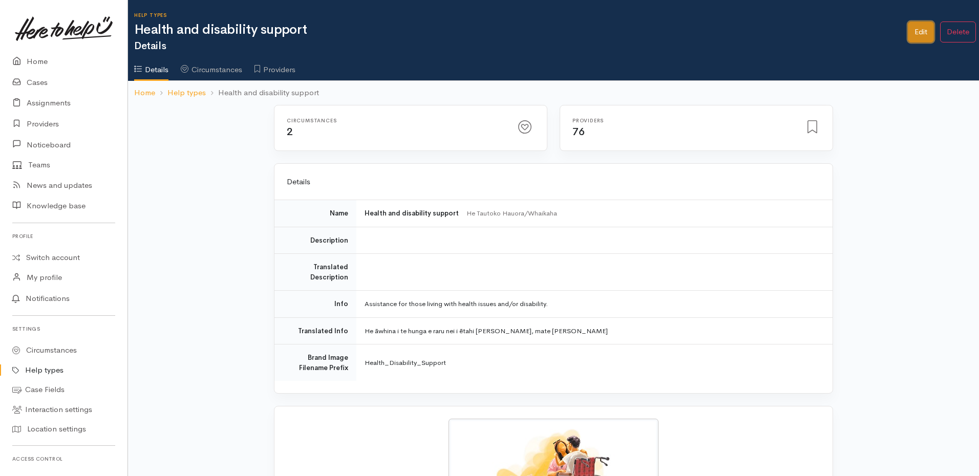
click at [915, 30] on link "Edit" at bounding box center [921, 32] width 26 height 21
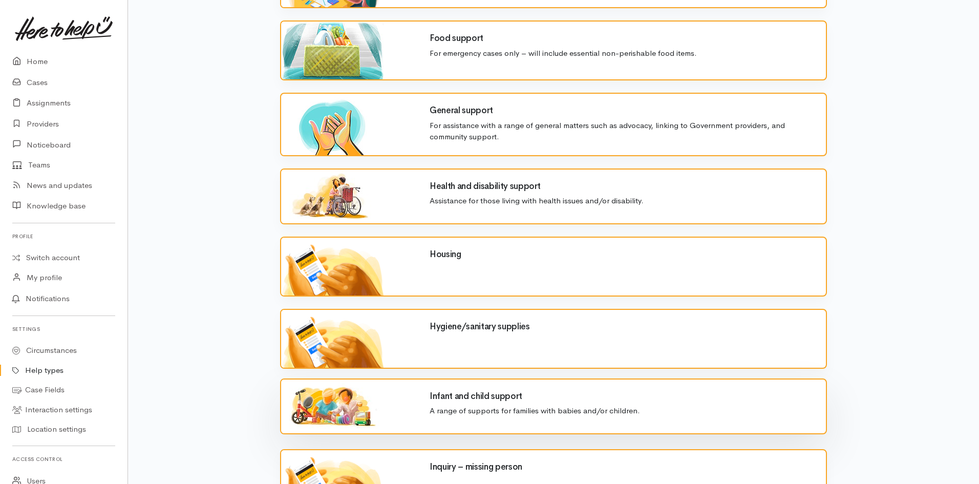
scroll to position [717, 0]
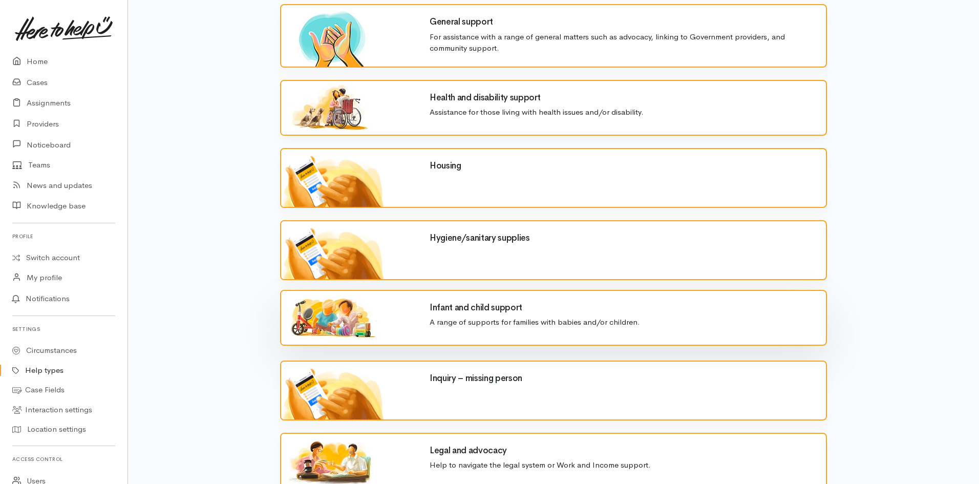
click at [671, 320] on p "A range of supports for families with babies and/or children." at bounding box center [622, 323] width 384 height 12
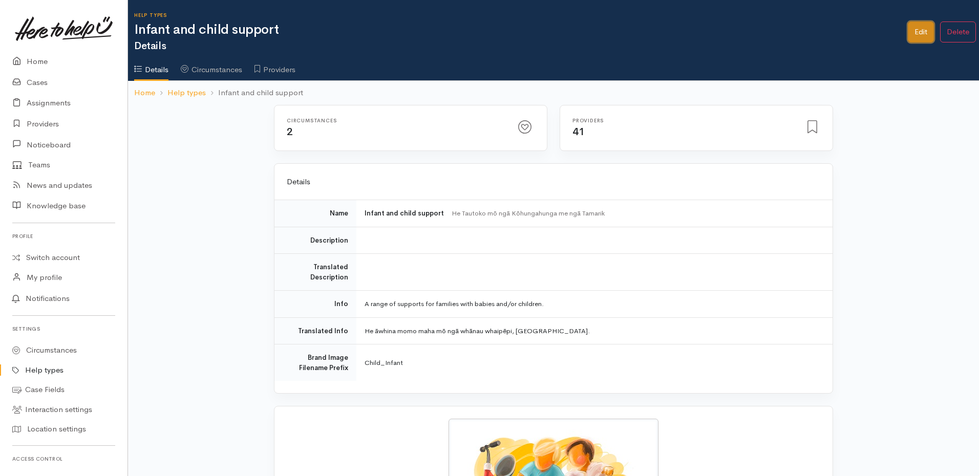
click at [913, 28] on link "Edit" at bounding box center [921, 32] width 26 height 21
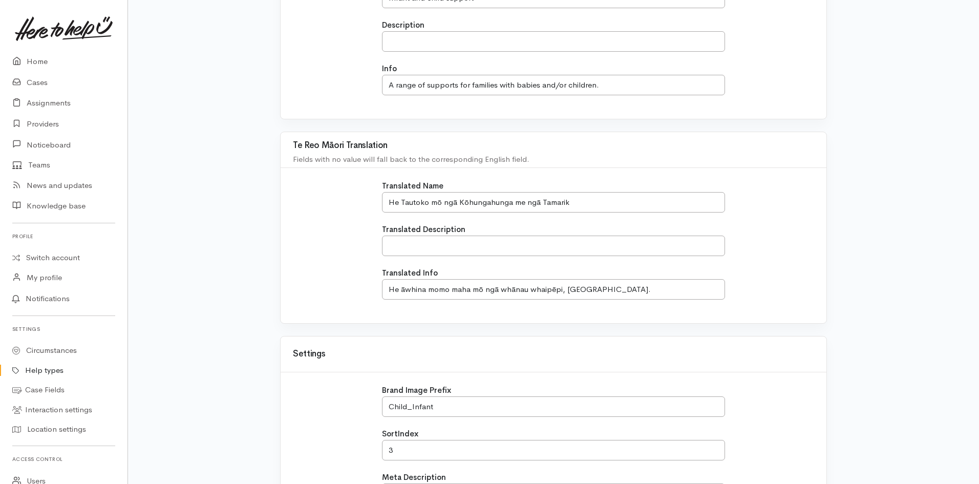
scroll to position [51, 0]
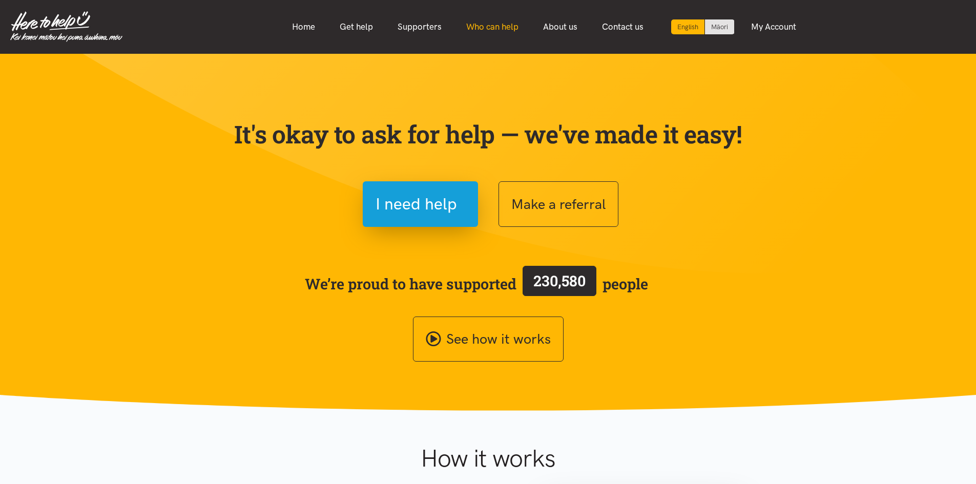
click at [492, 24] on link "Who can help" at bounding box center [492, 27] width 77 height 22
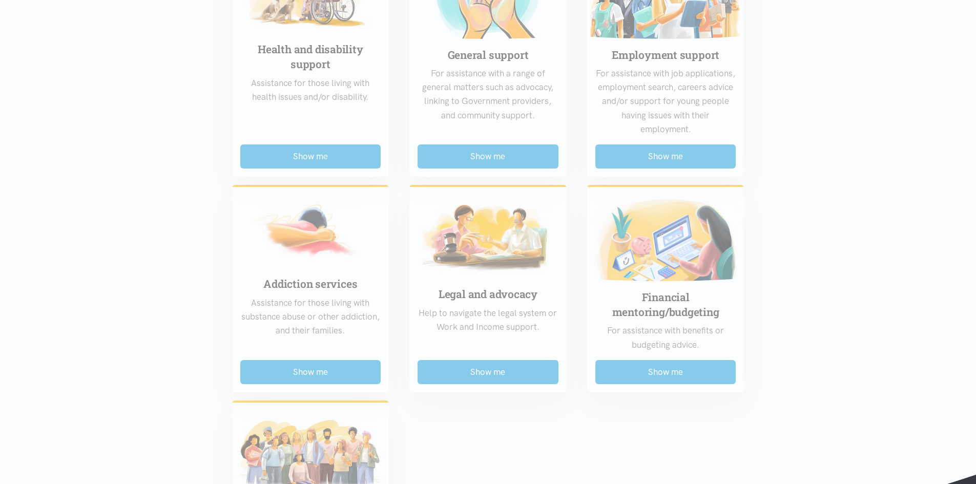
scroll to position [717, 0]
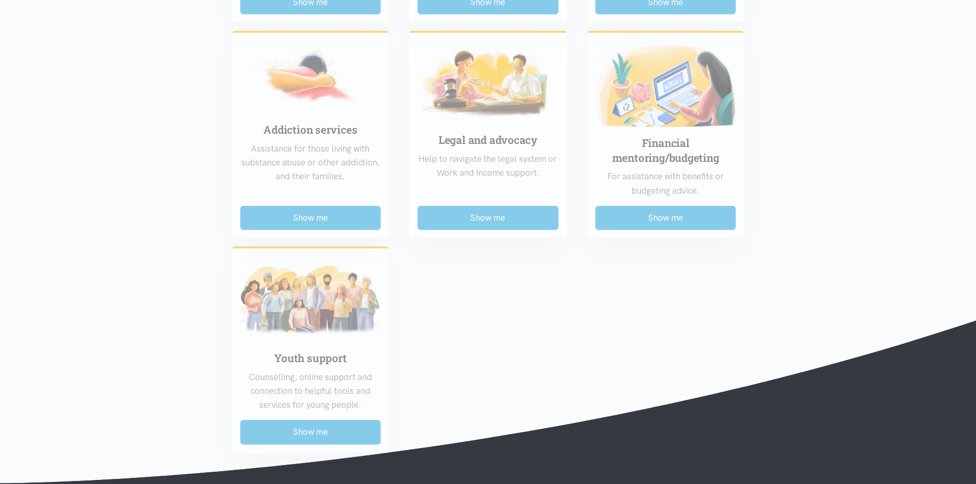
click at [635, 273] on div "Food support For emergency cases only – will include essential non-perishable f…" at bounding box center [488, 9] width 533 height 887
